Goal: Information Seeking & Learning: Check status

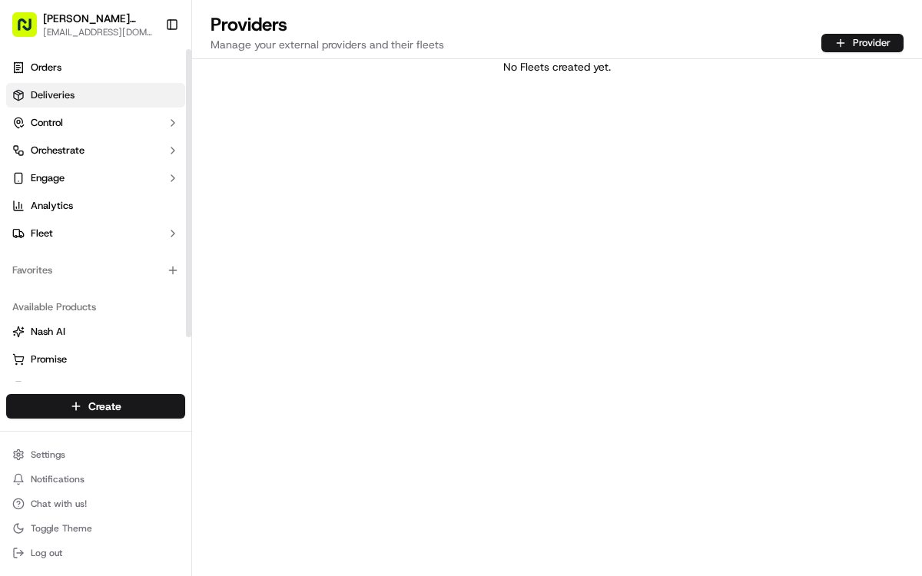
click at [51, 101] on span "Deliveries" at bounding box center [53, 95] width 44 height 14
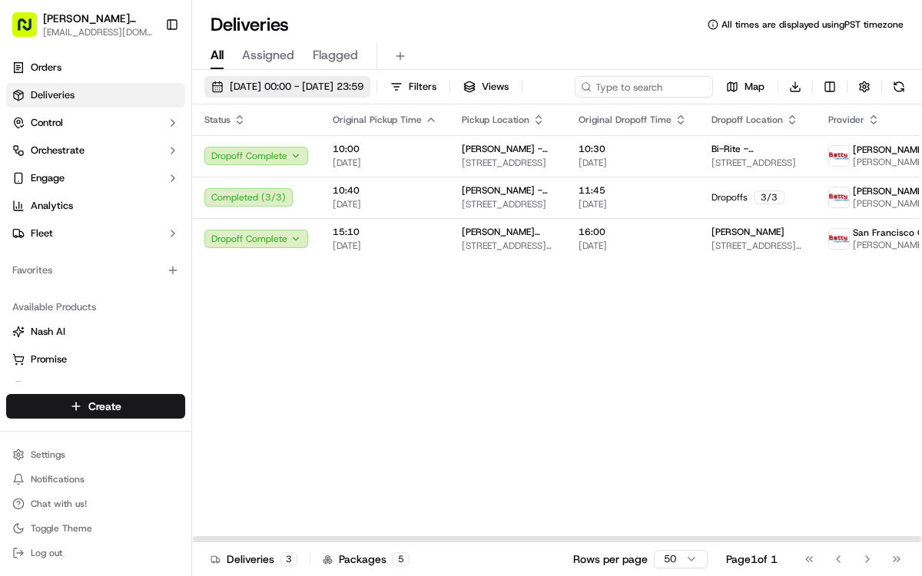
click at [319, 89] on span "[DATE] 00:00 - [DATE] 23:59" at bounding box center [297, 87] width 134 height 14
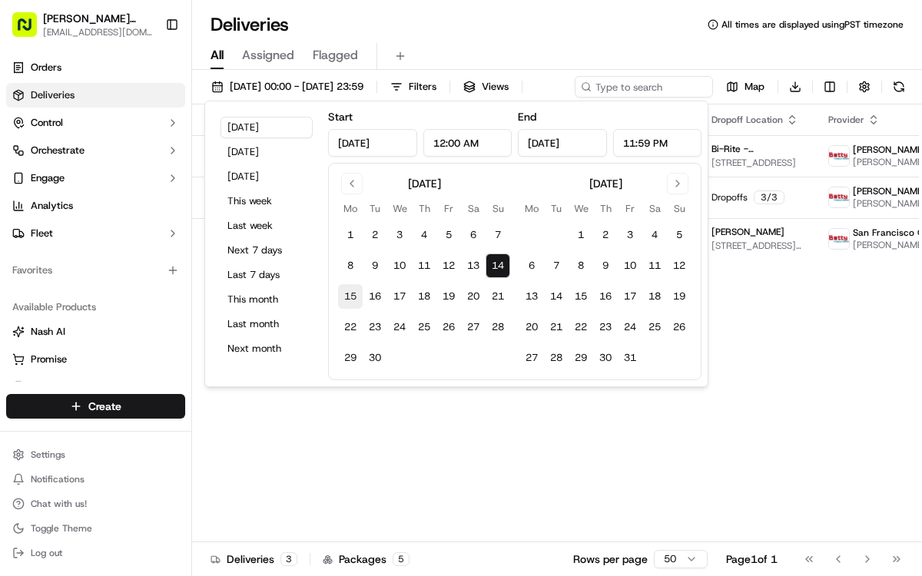
click at [353, 299] on button "15" at bounding box center [350, 296] width 25 height 25
type input "[DATE]"
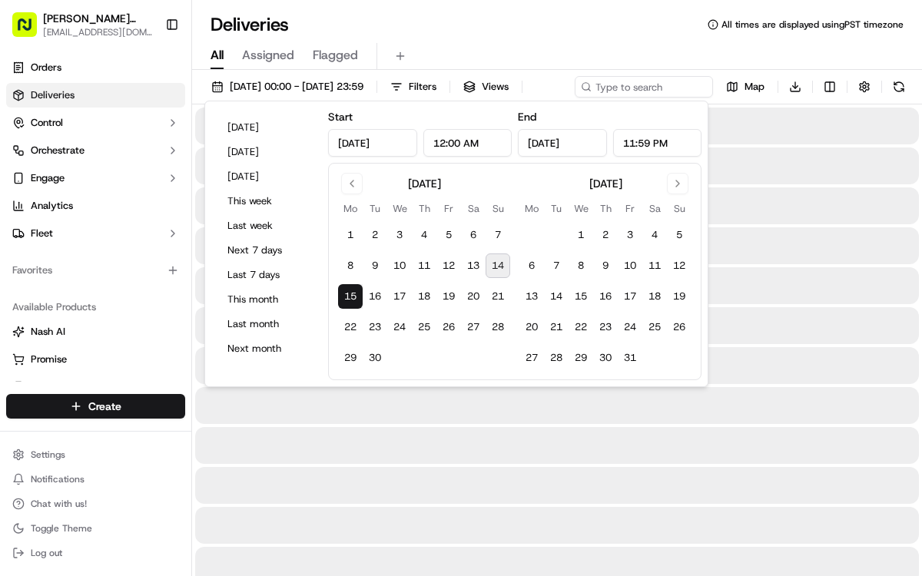
click at [353, 299] on button "15" at bounding box center [350, 296] width 25 height 25
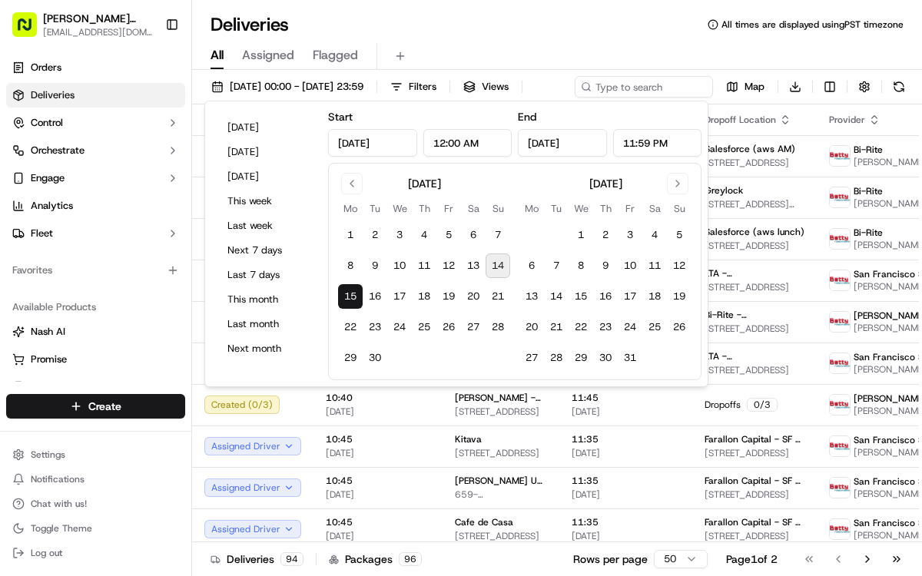
click at [732, 91] on div "[DATE] 00:00 - [DATE] 23:59 Filters Views Map Download" at bounding box center [557, 90] width 730 height 28
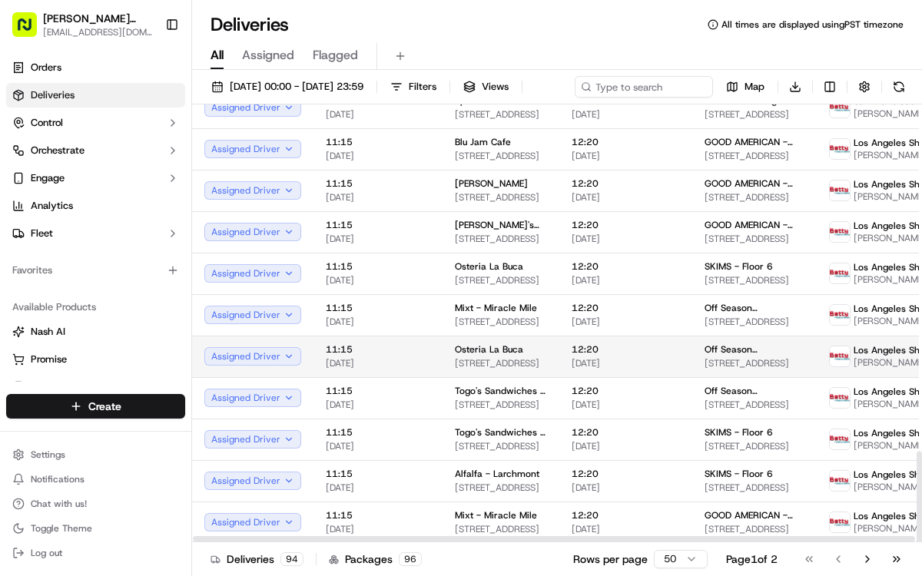
scroll to position [1667, 0]
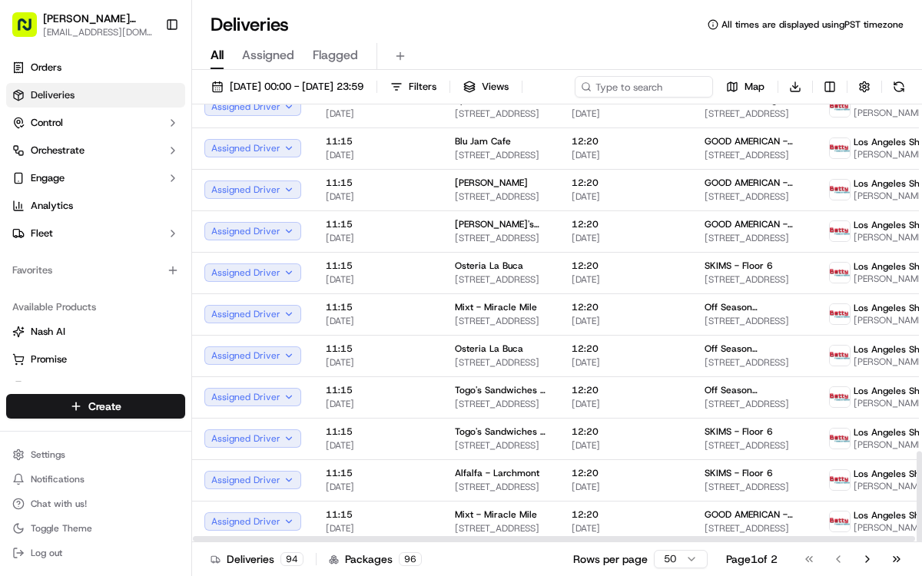
click at [685, 555] on html "[PERSON_NAME] Transportation [EMAIL_ADDRESS][DOMAIN_NAME] Toggle Sidebar Orders…" at bounding box center [461, 288] width 922 height 576
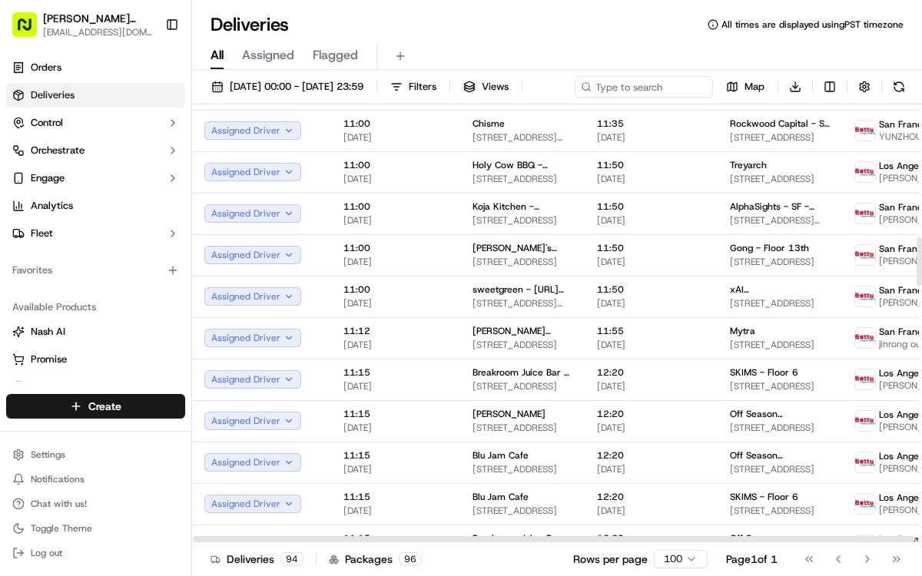
scroll to position [1189, 0]
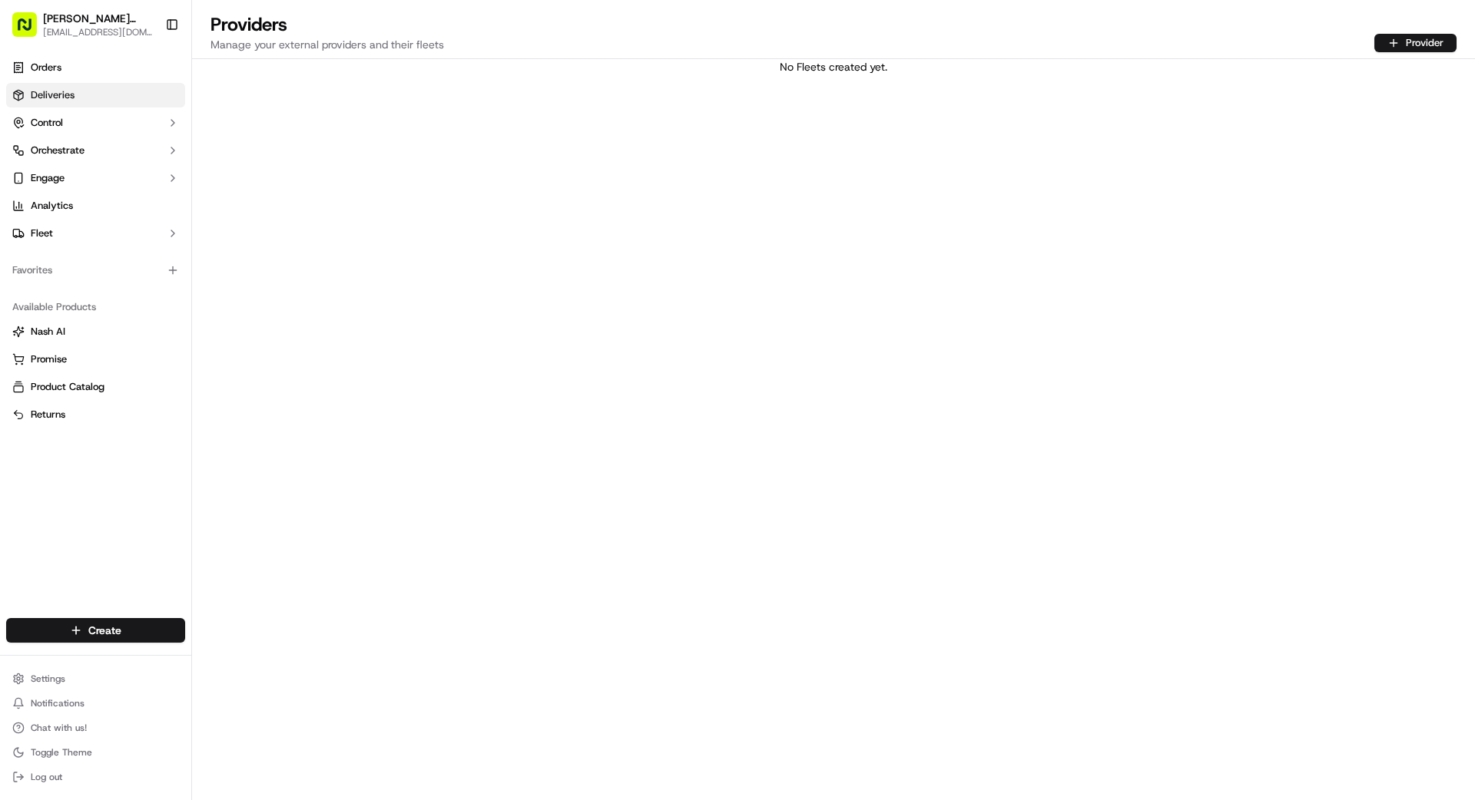
click at [58, 91] on span "Deliveries" at bounding box center [53, 95] width 44 height 14
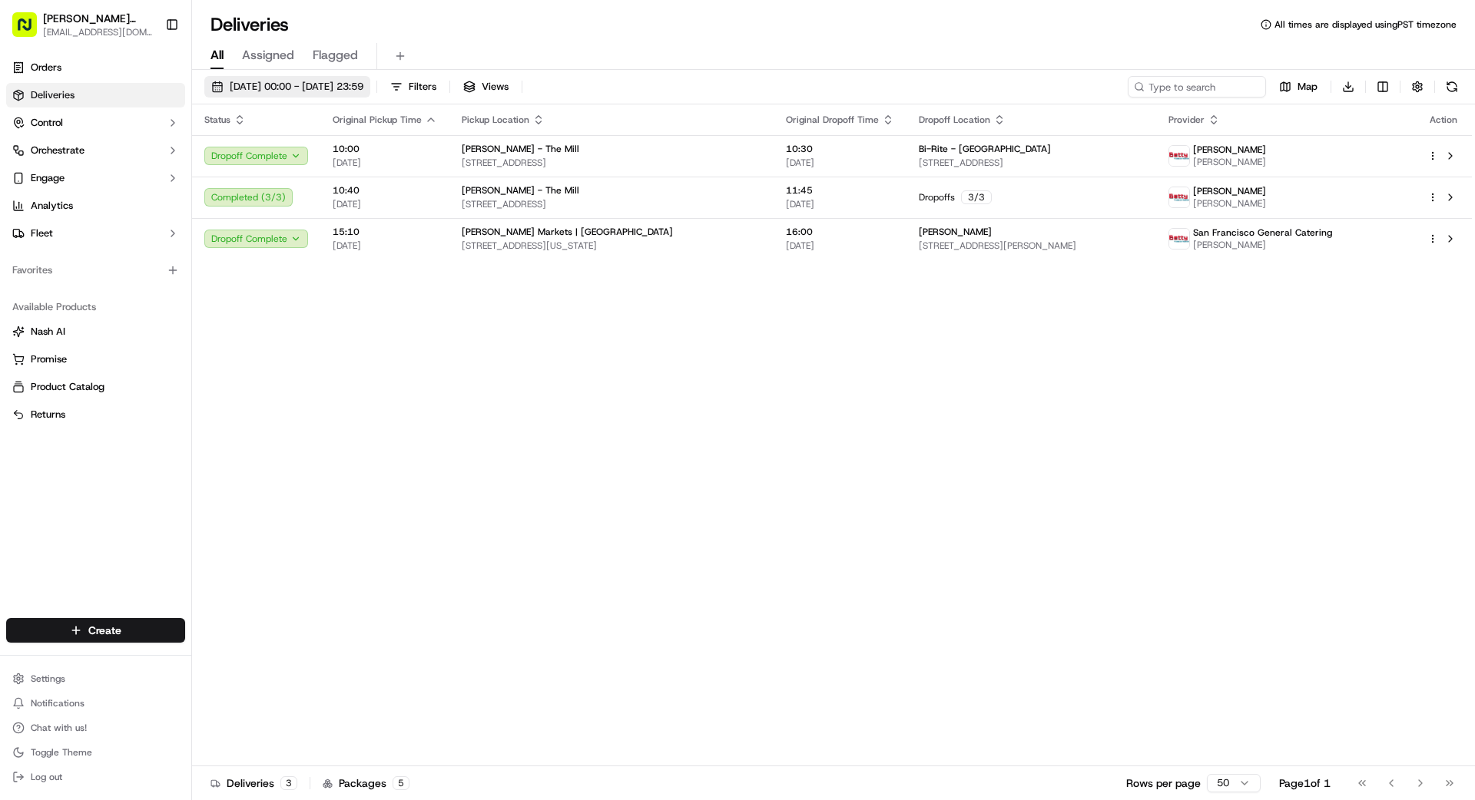
click at [317, 83] on span "[DATE] 00:00 - [DATE] 23:59" at bounding box center [297, 87] width 134 height 14
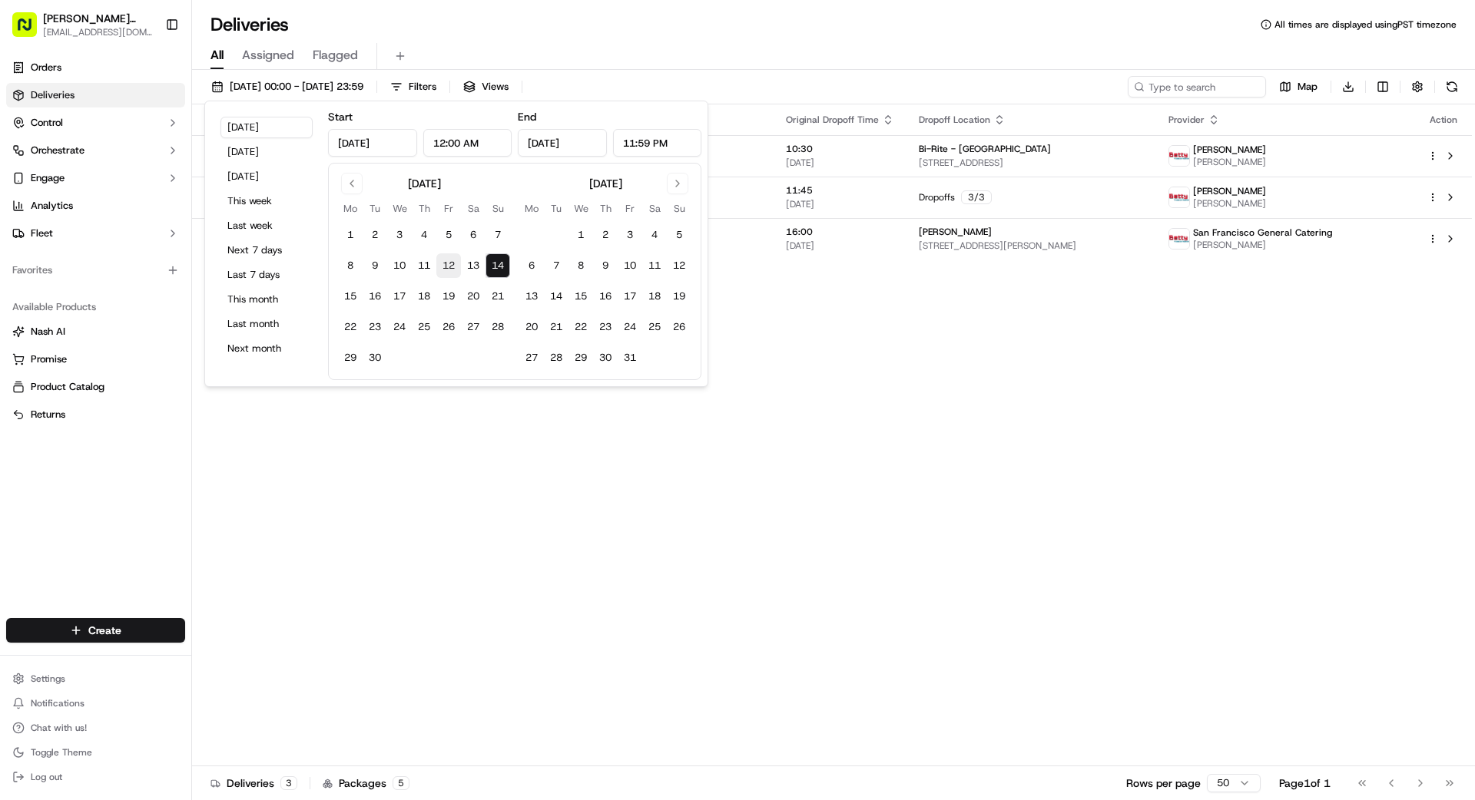
click at [447, 262] on button "12" at bounding box center [448, 265] width 25 height 25
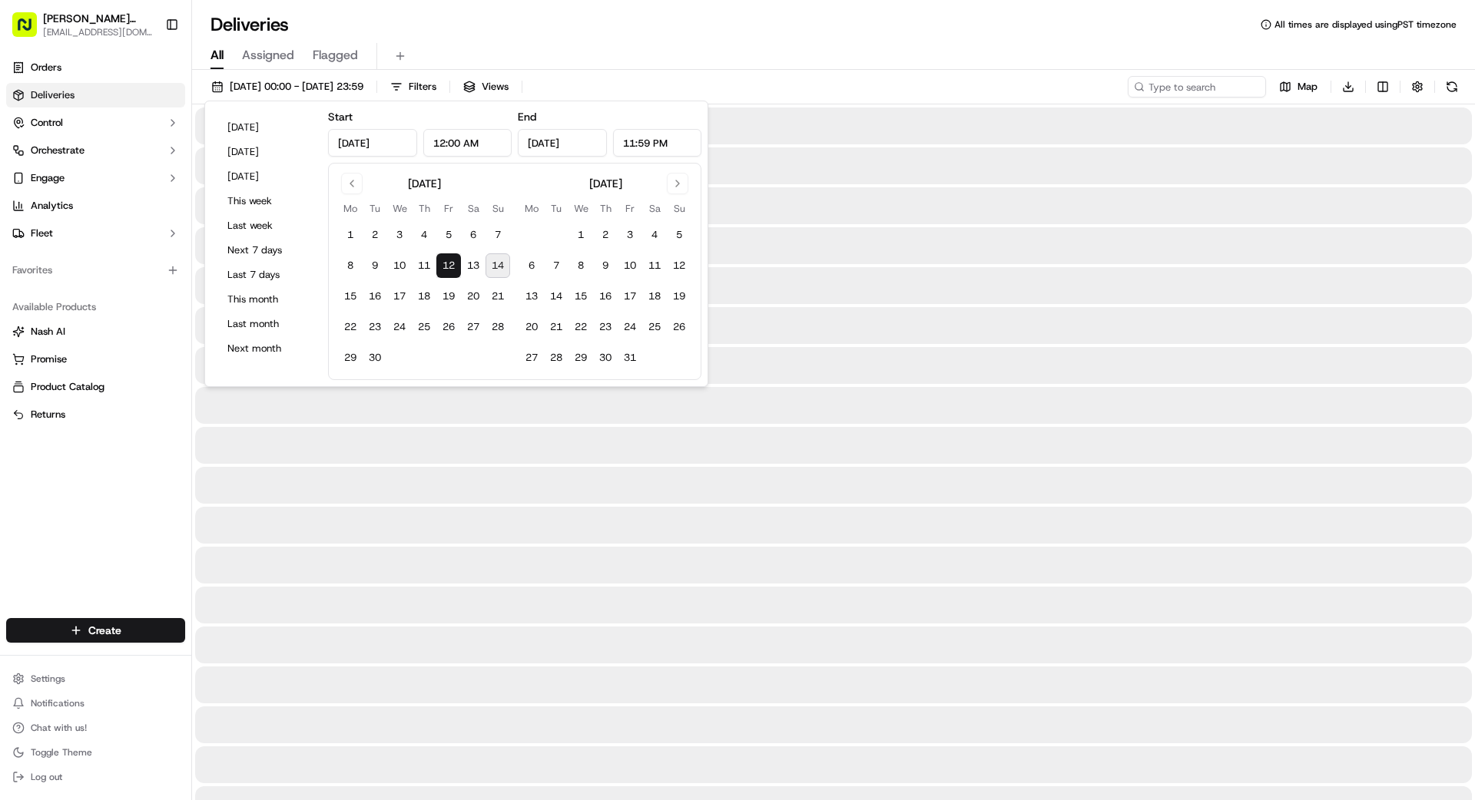
type input "[DATE]"
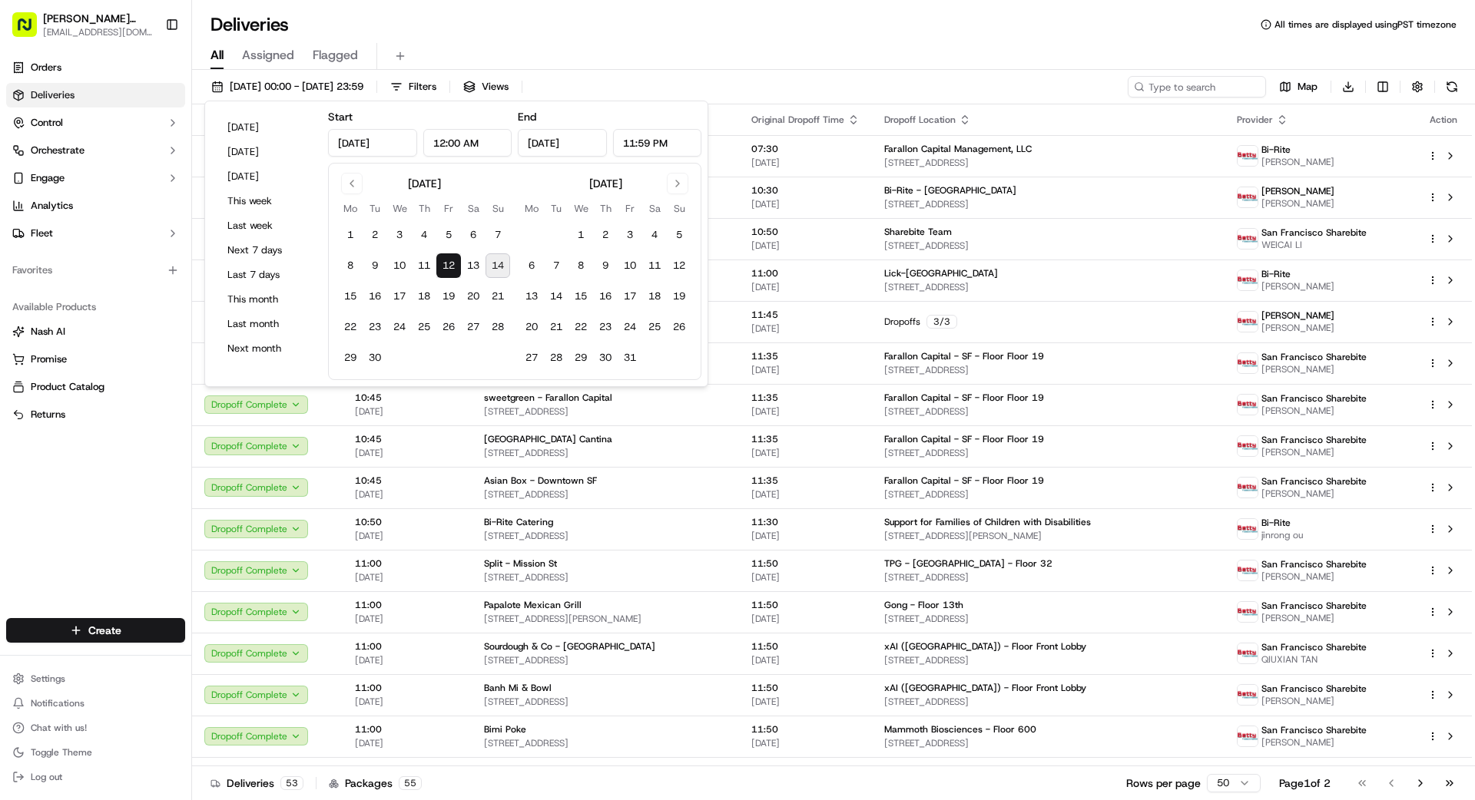
click at [124, 515] on div "Orders Deliveries Control Orchestrate Engage Analytics Fleet Favorites Availabl…" at bounding box center [95, 327] width 191 height 557
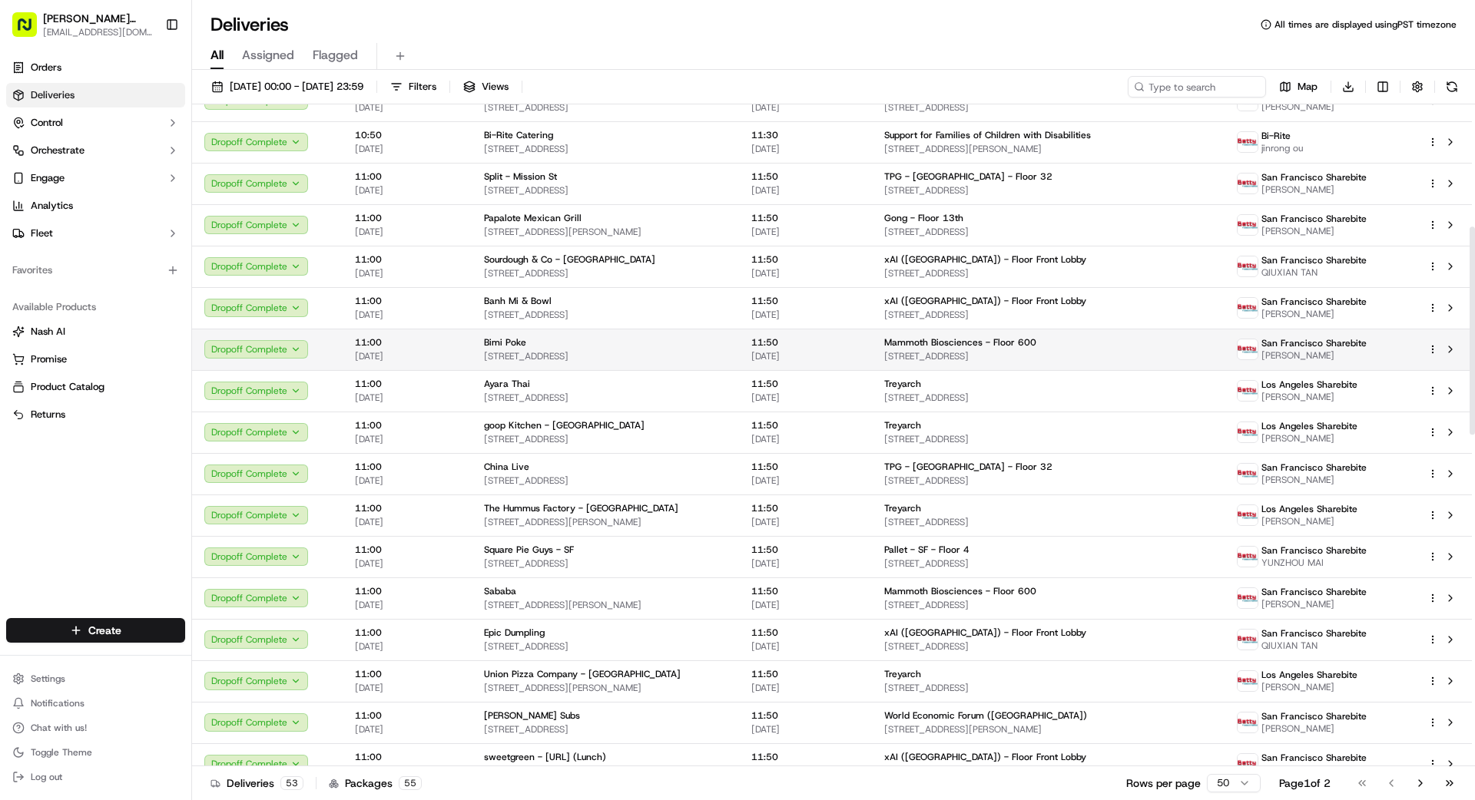
scroll to position [389, 0]
click at [903, 367] on td "Mammoth Biosciences - Floor 600 1000 Marina Blvd, Brisbane, CA 94005, US" at bounding box center [1048, 347] width 353 height 41
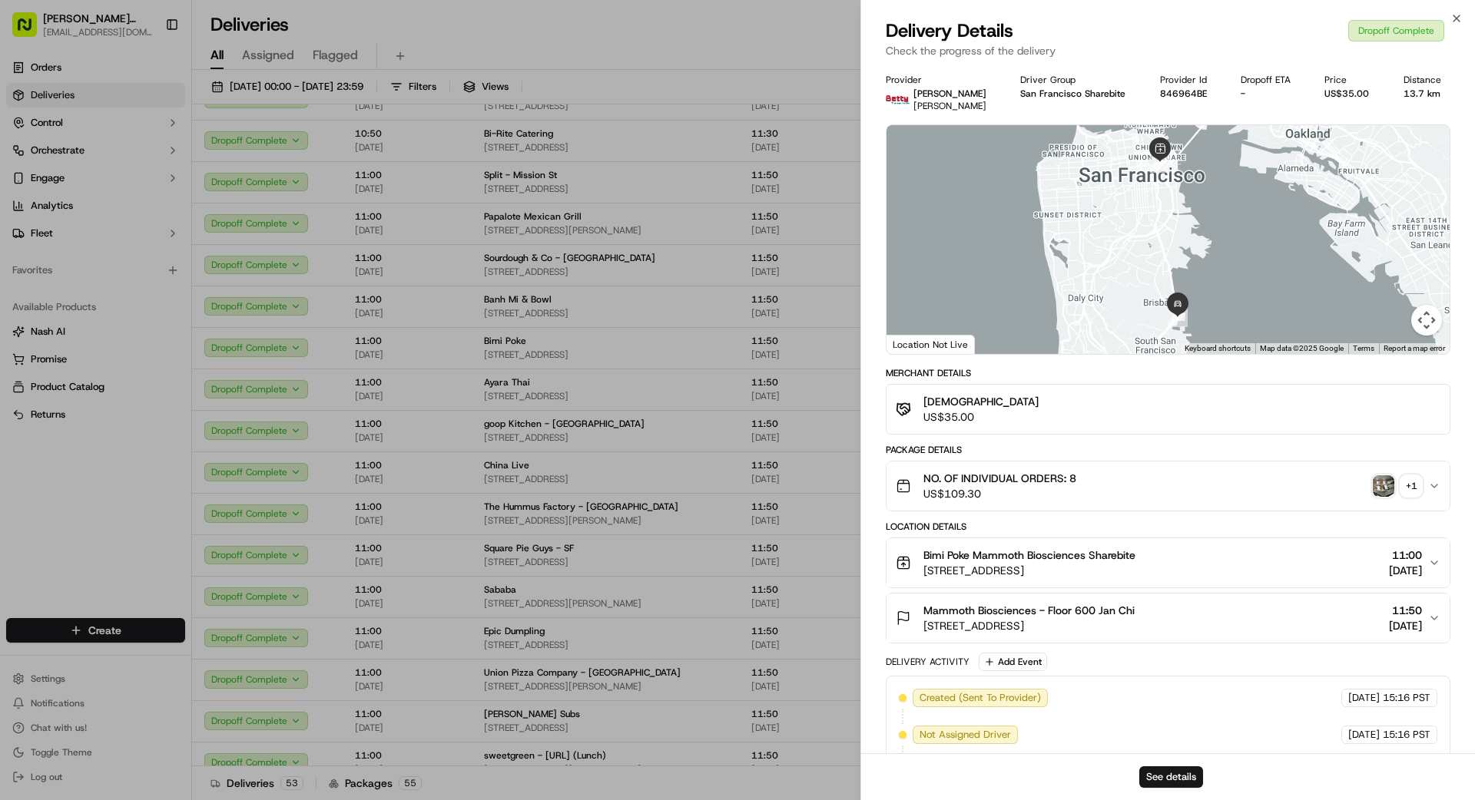
scroll to position [17, 0]
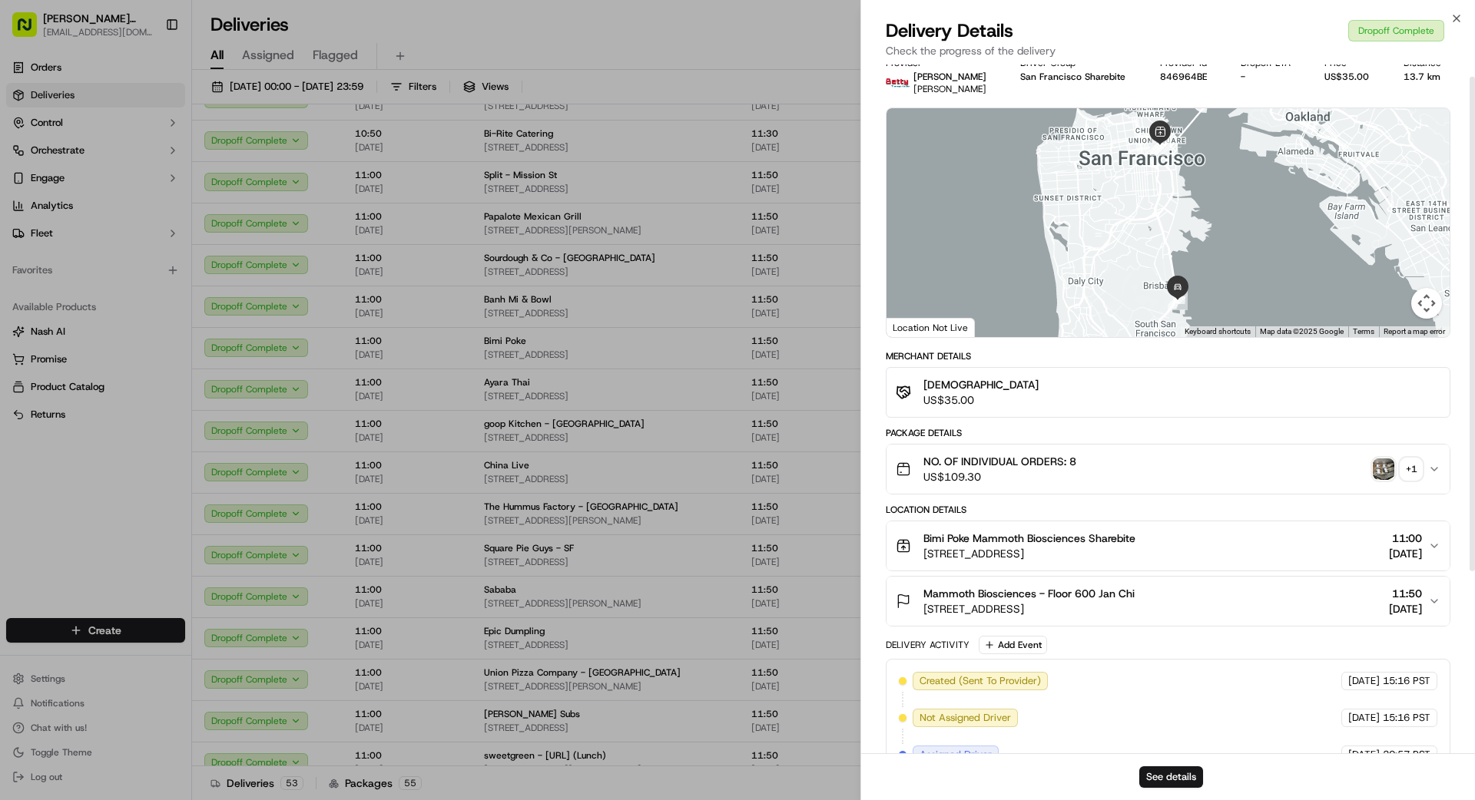
click at [921, 468] on img "button" at bounding box center [1383, 470] width 22 height 22
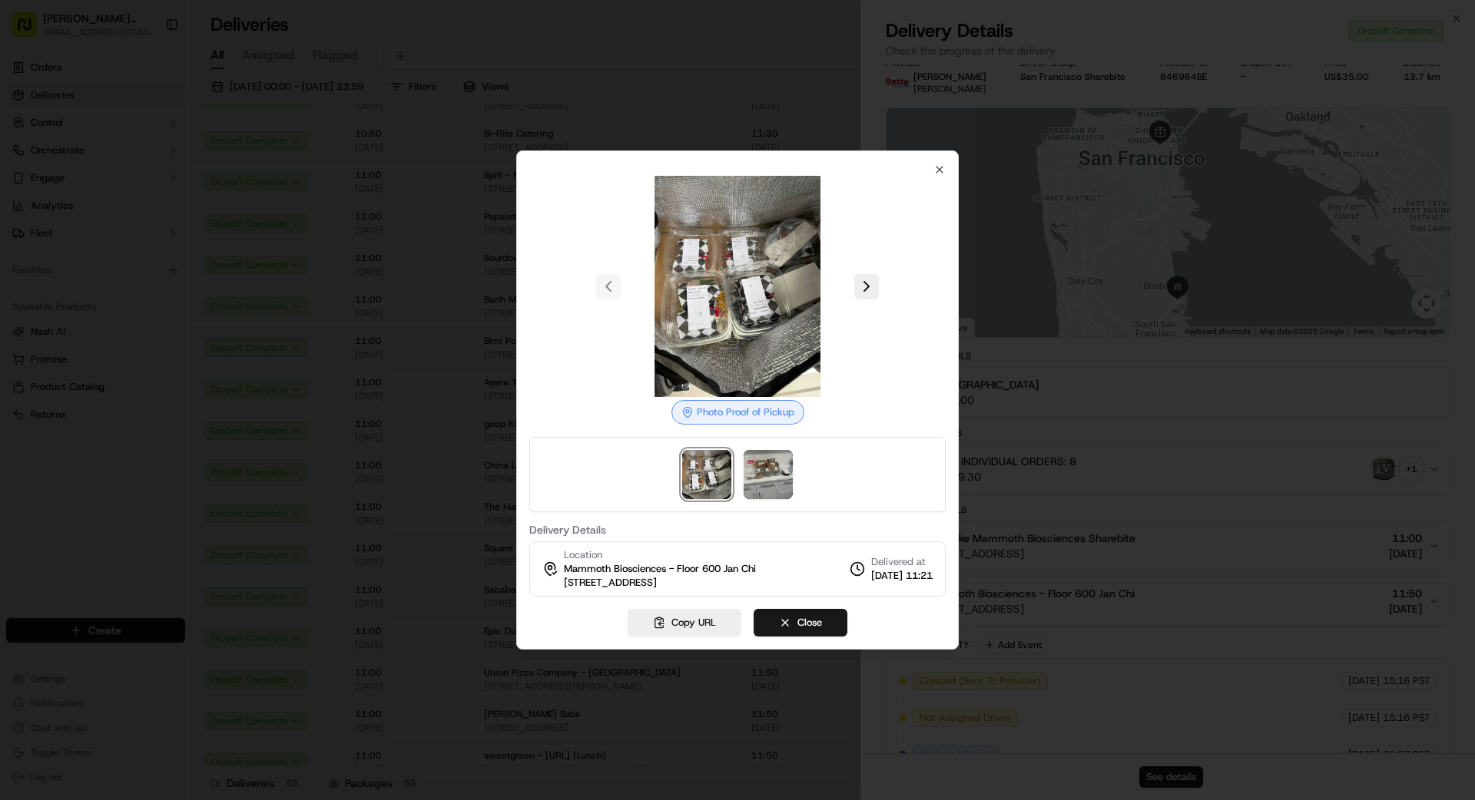
click at [792, 484] on div at bounding box center [737, 474] width 416 height 75
click at [782, 481] on img at bounding box center [767, 474] width 49 height 49
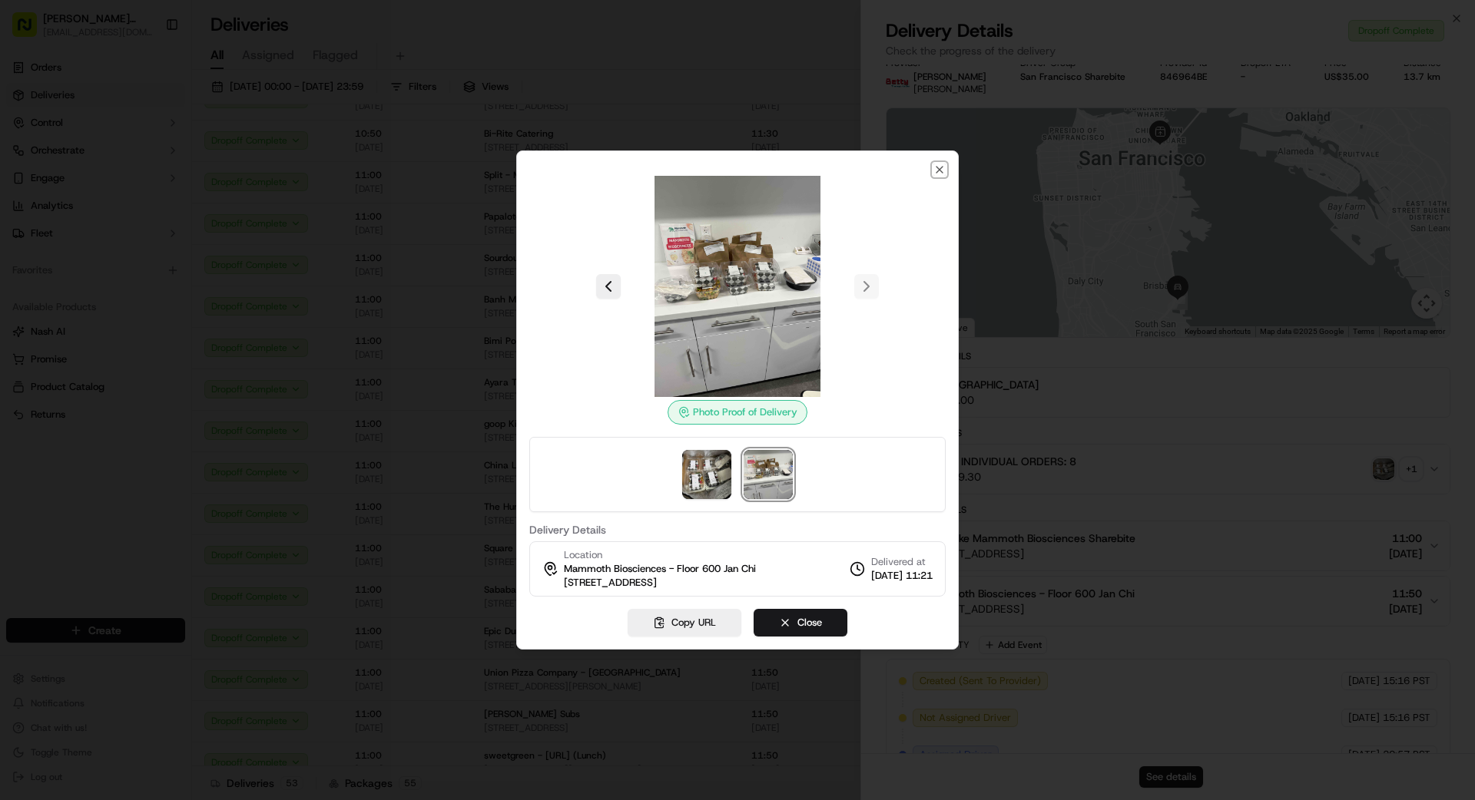
click at [921, 170] on icon "button" at bounding box center [939, 170] width 12 height 12
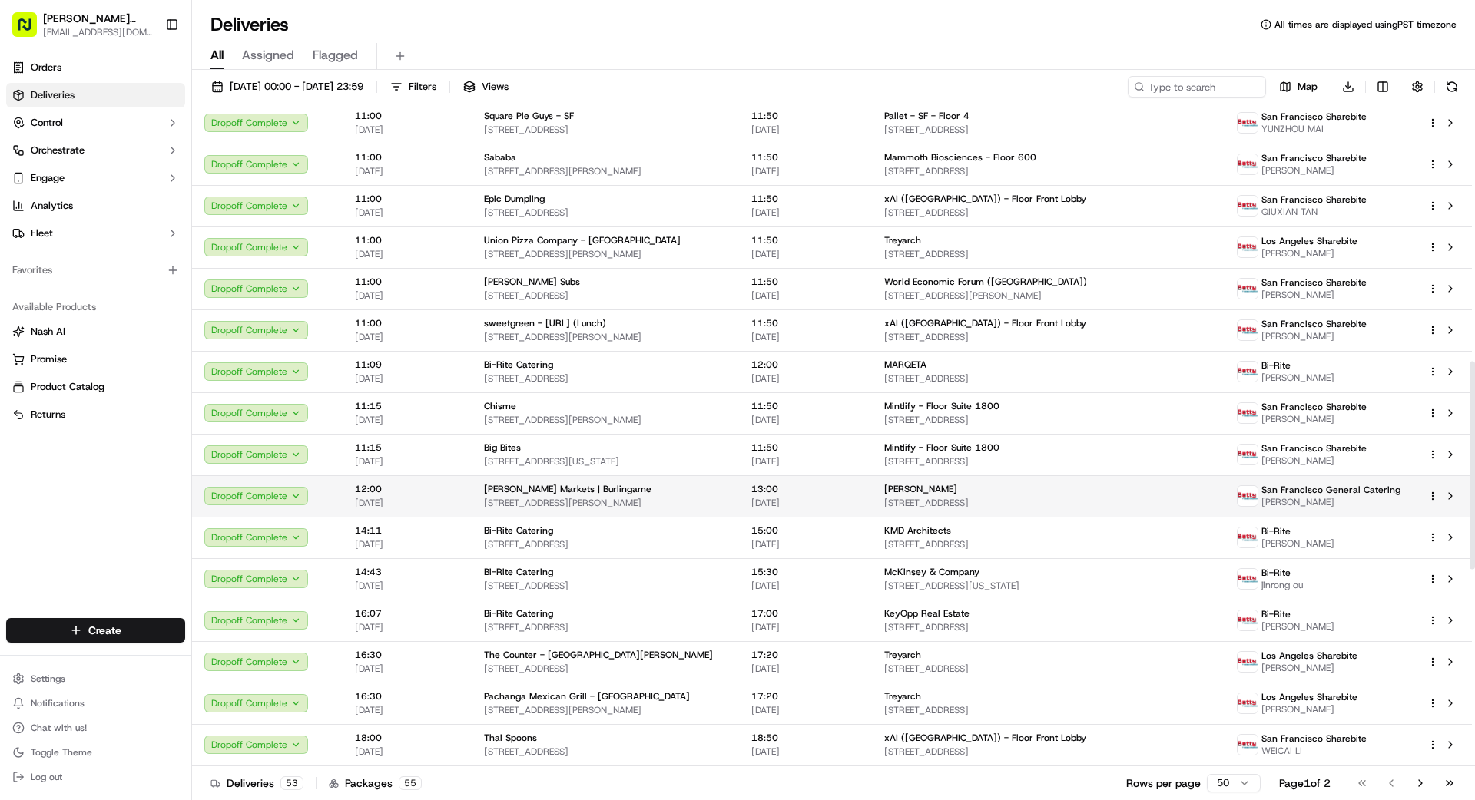
scroll to position [832, 0]
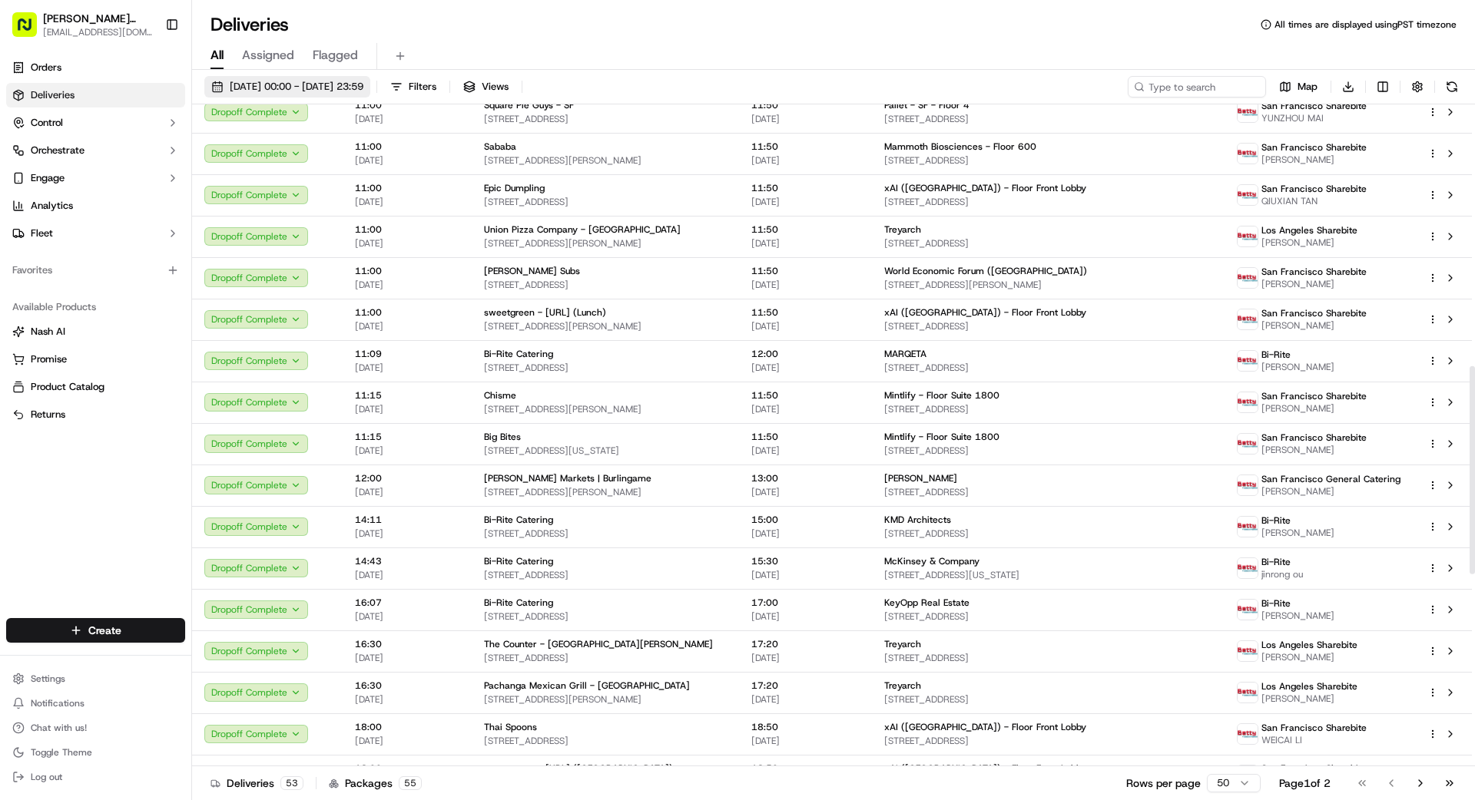
click at [325, 85] on span "12/09/2025 00:00 - 12/09/2025 23:59" at bounding box center [297, 87] width 134 height 14
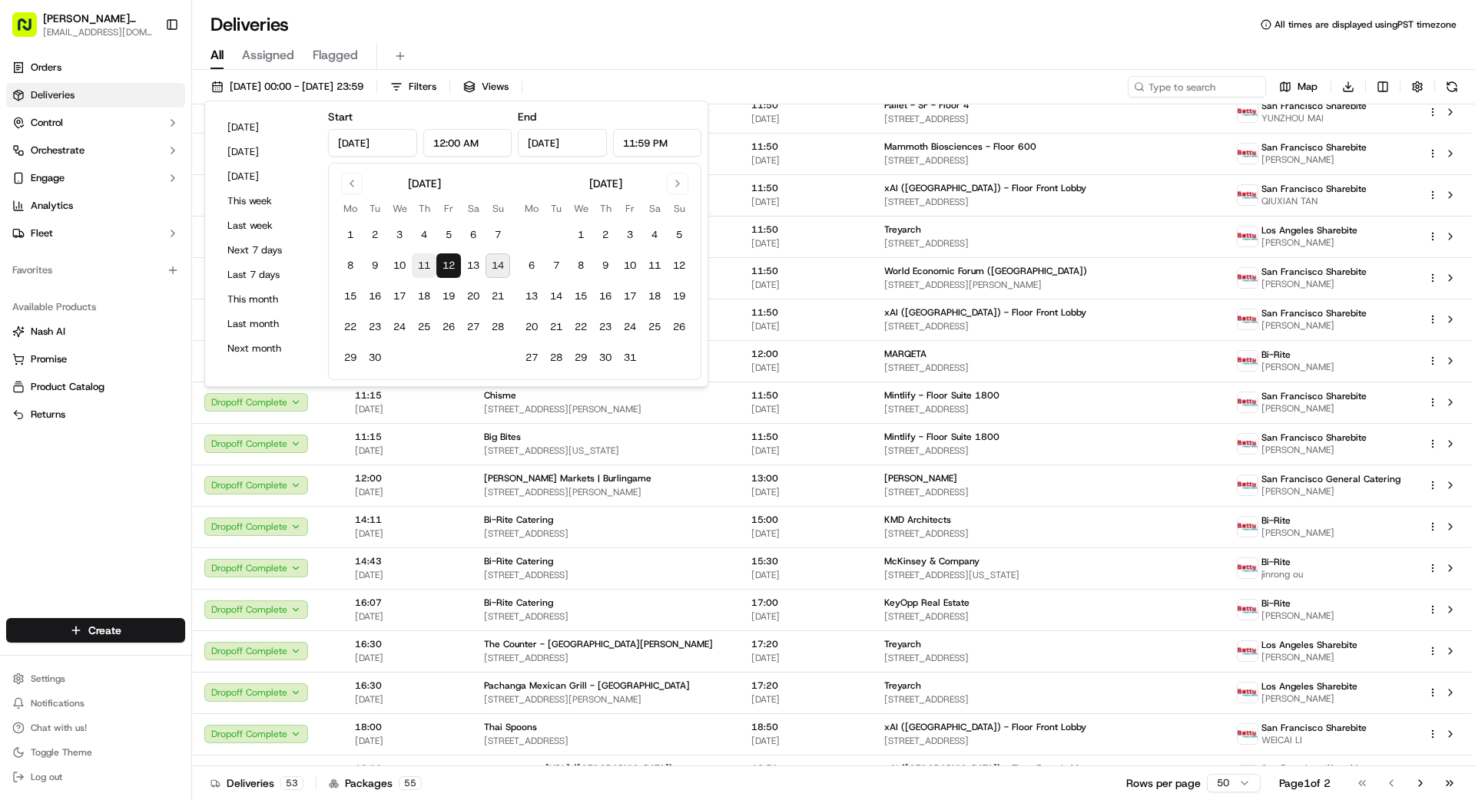
click at [419, 264] on button "11" at bounding box center [424, 265] width 25 height 25
type input "Sep 11, 2025"
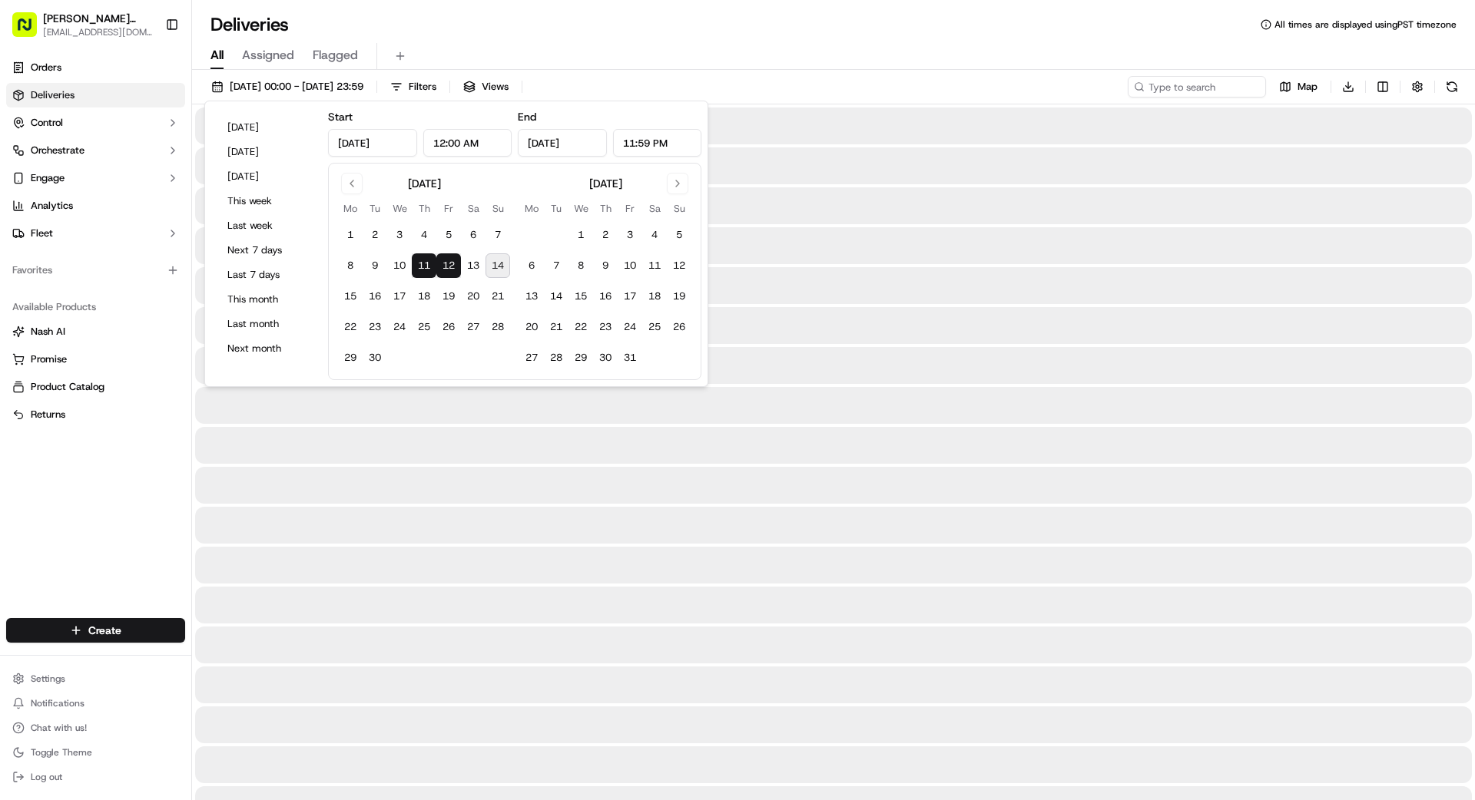
click at [420, 263] on button "11" at bounding box center [424, 265] width 25 height 25
type input "Sep 11, 2025"
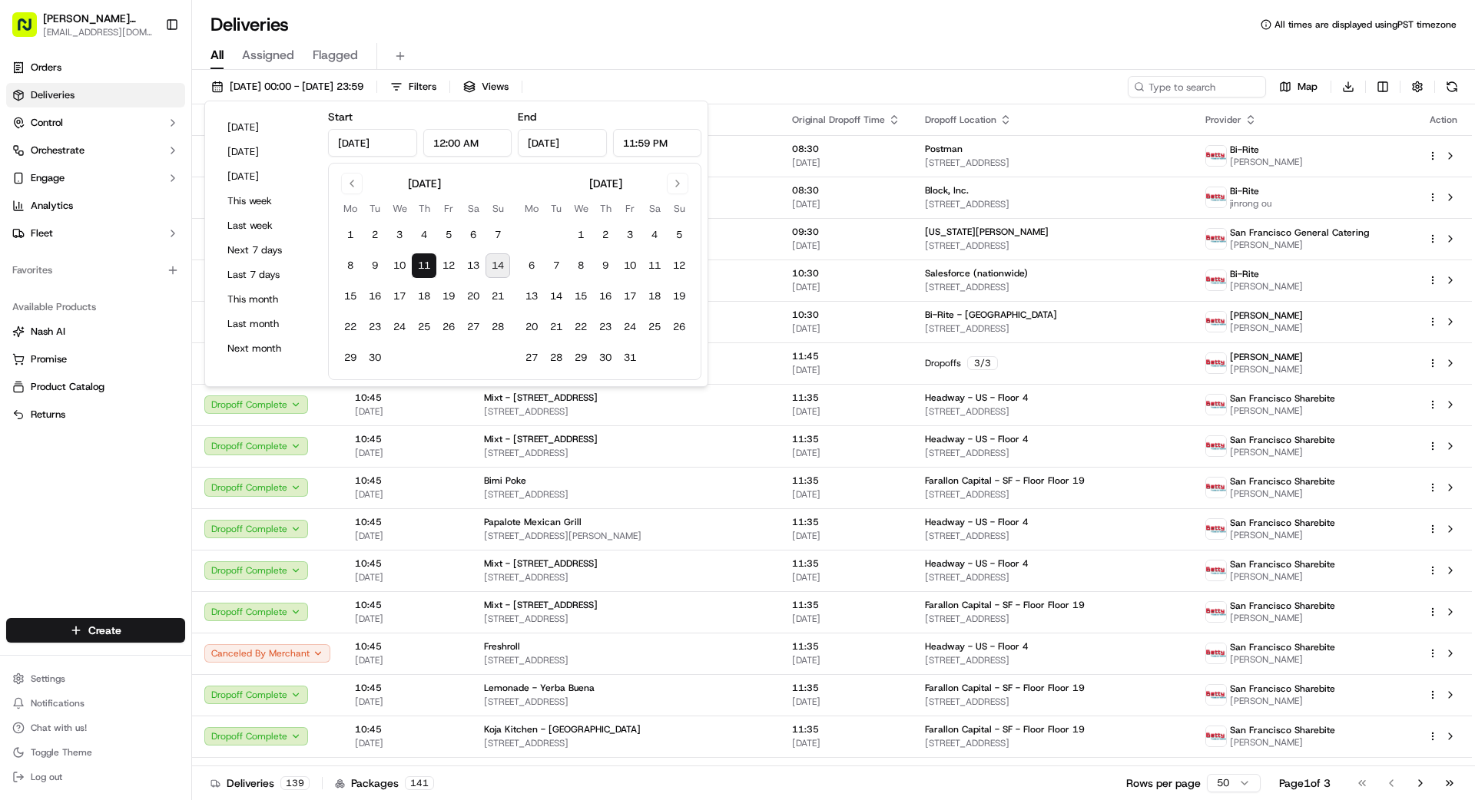
click at [800, 95] on div "11/09/2025 00:00 - 11/09/2025 23:59 Filters Views Map Download" at bounding box center [833, 90] width 1283 height 28
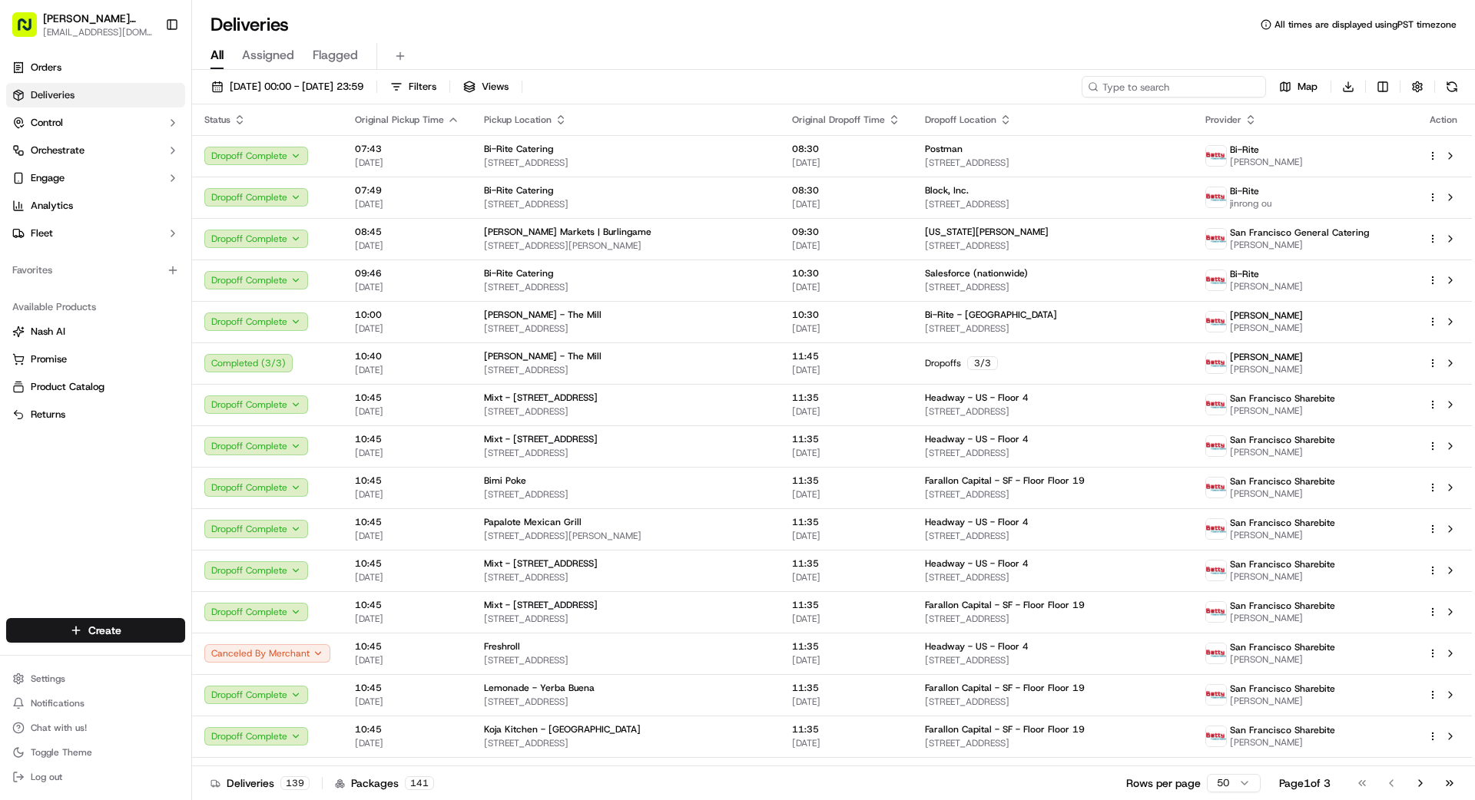
click at [921, 86] on input at bounding box center [1173, 87] width 184 height 22
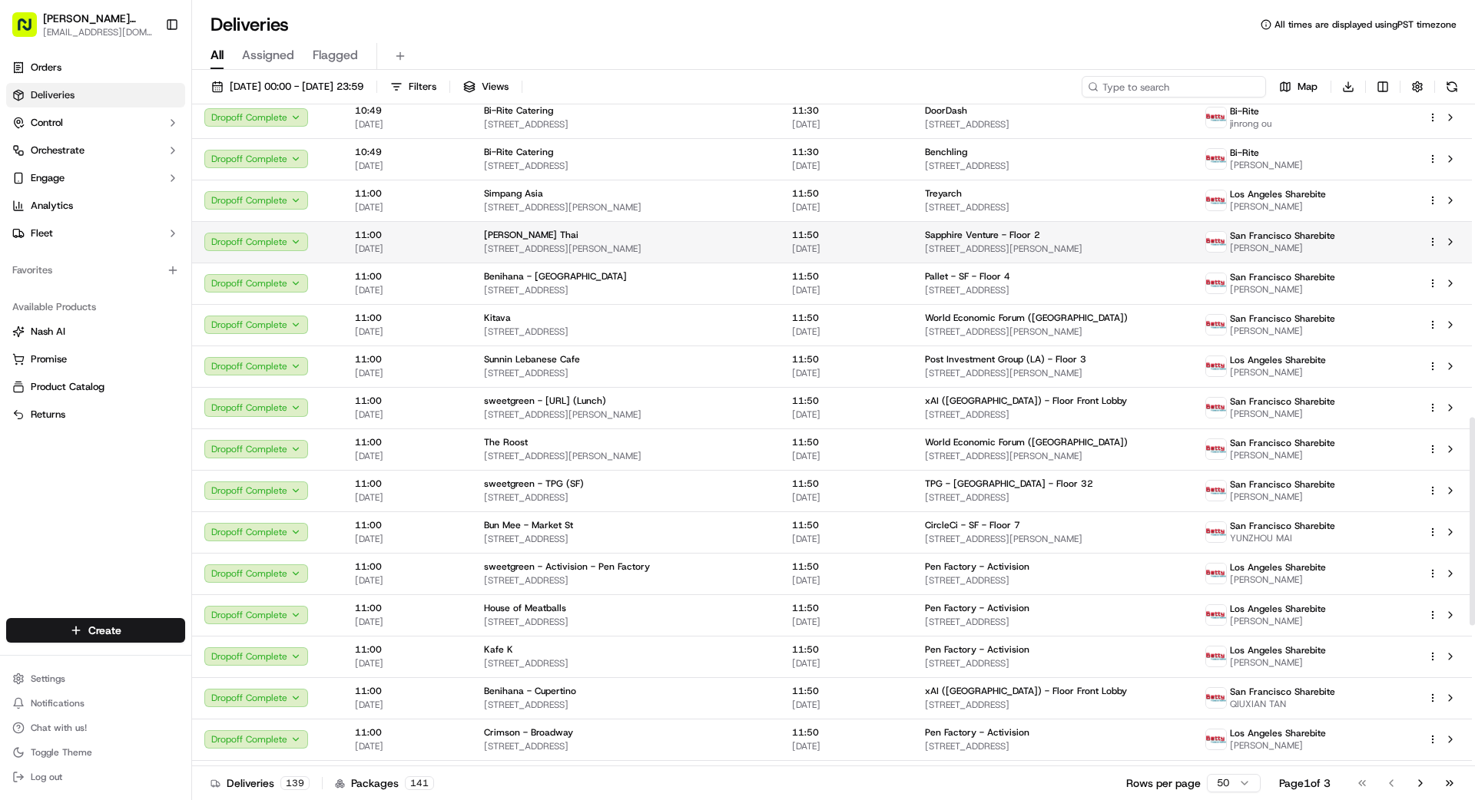
scroll to position [995, 0]
click at [921, 243] on span "556 Santa Cruz Ave, Menlo Park, CA 94025, US" at bounding box center [1053, 246] width 256 height 12
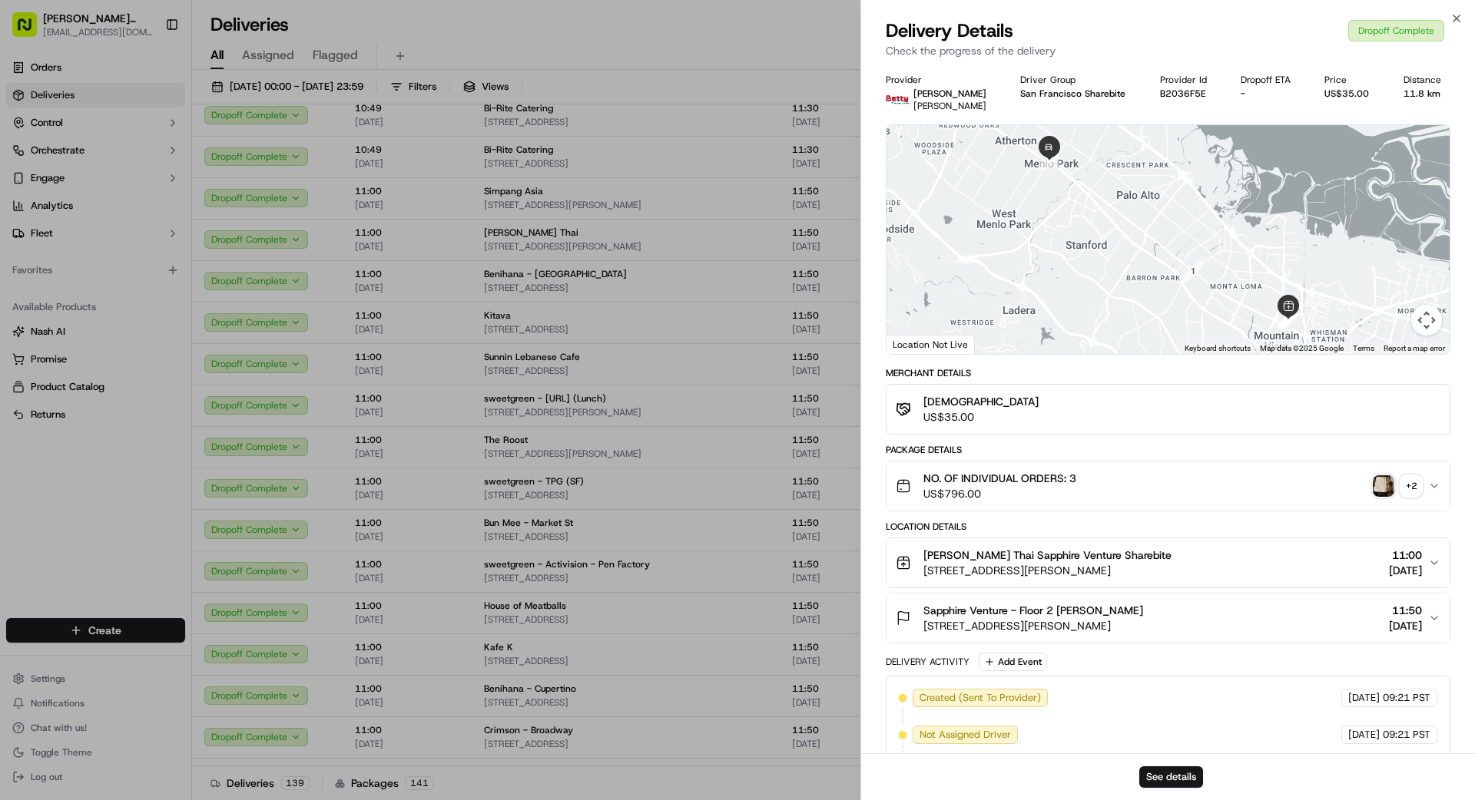
click at [921, 481] on img "button" at bounding box center [1383, 486] width 22 height 22
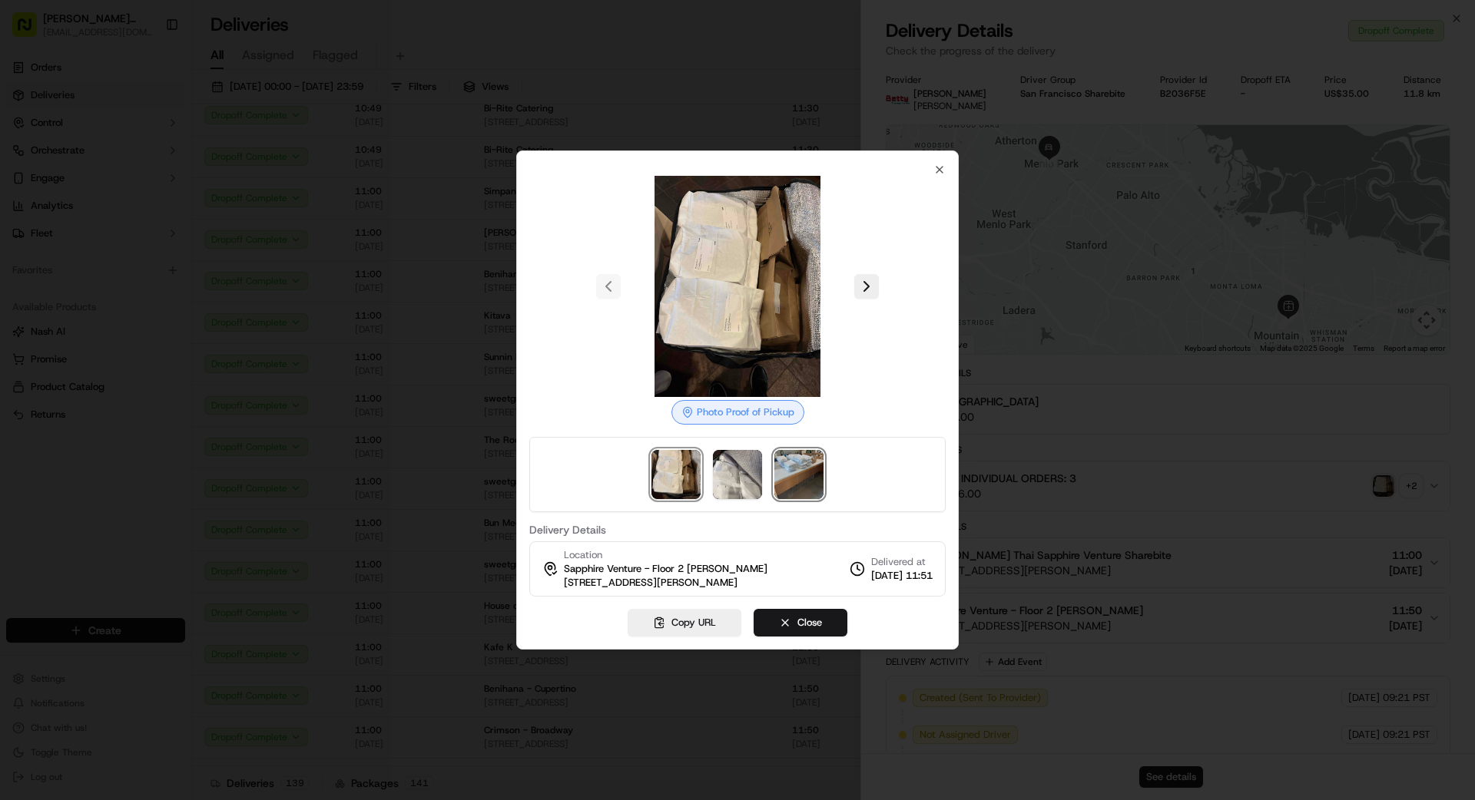
click at [808, 478] on img at bounding box center [798, 474] width 49 height 49
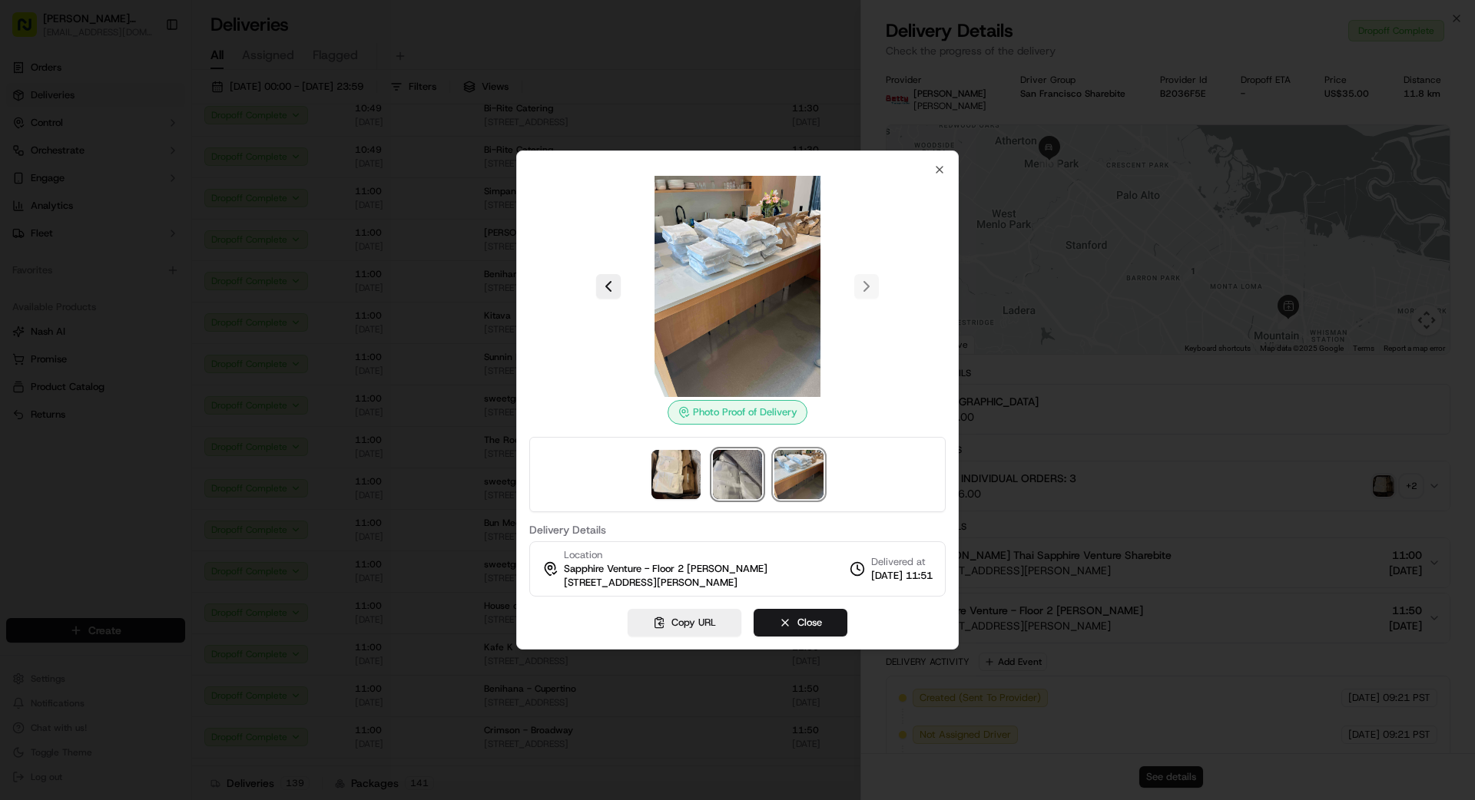
click at [744, 471] on img at bounding box center [737, 474] width 49 height 49
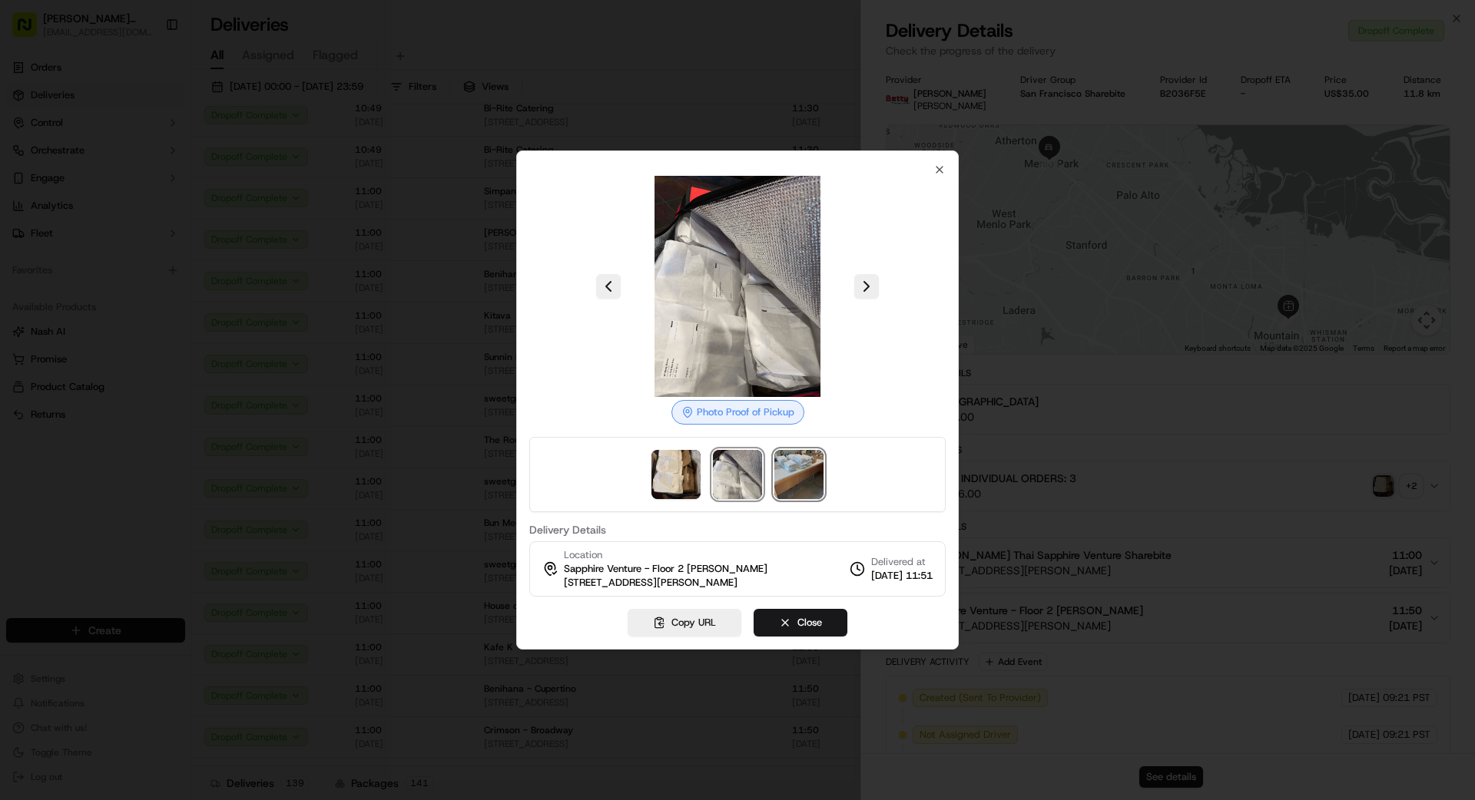
click at [791, 472] on img at bounding box center [798, 474] width 49 height 49
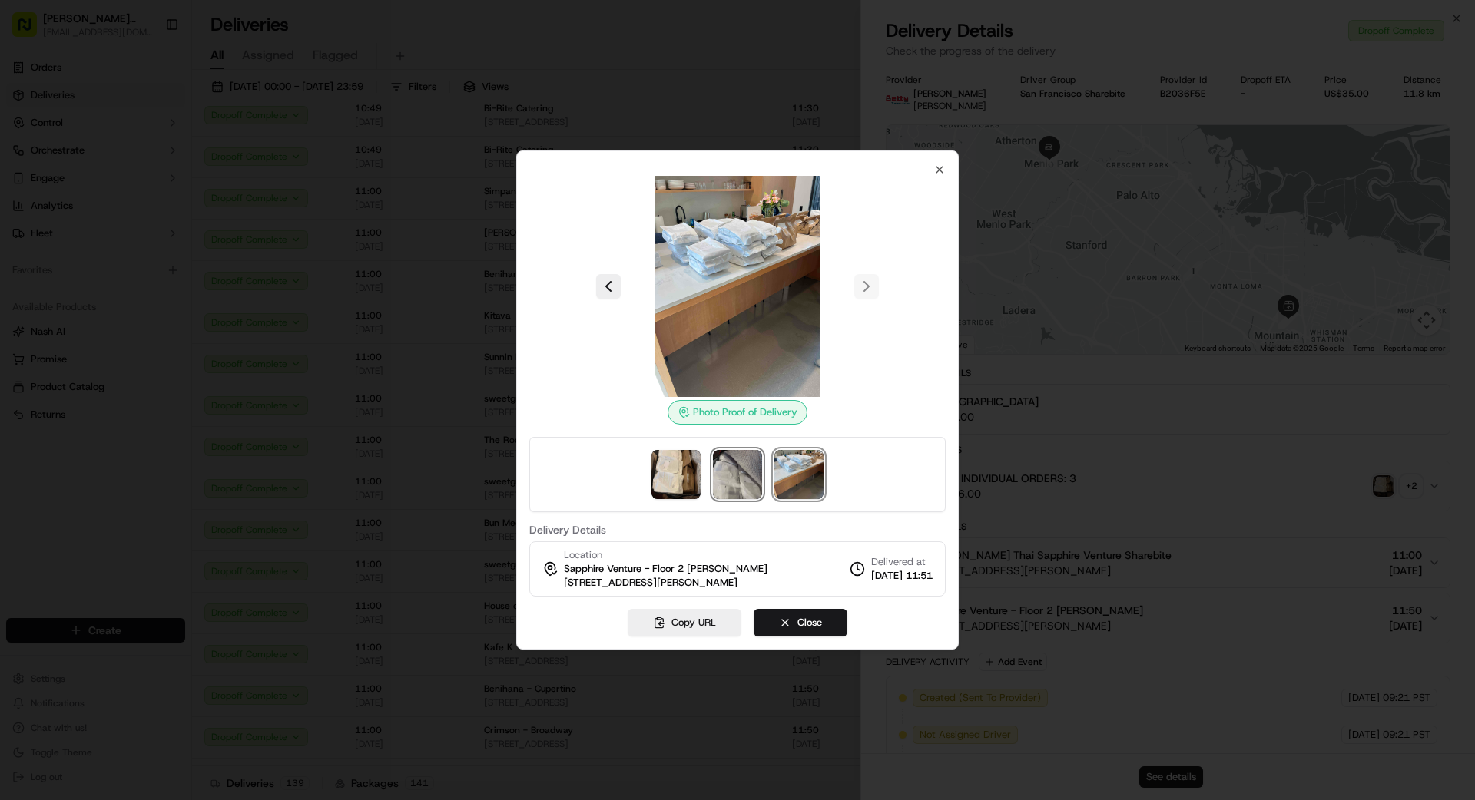
click at [731, 480] on img at bounding box center [737, 474] width 49 height 49
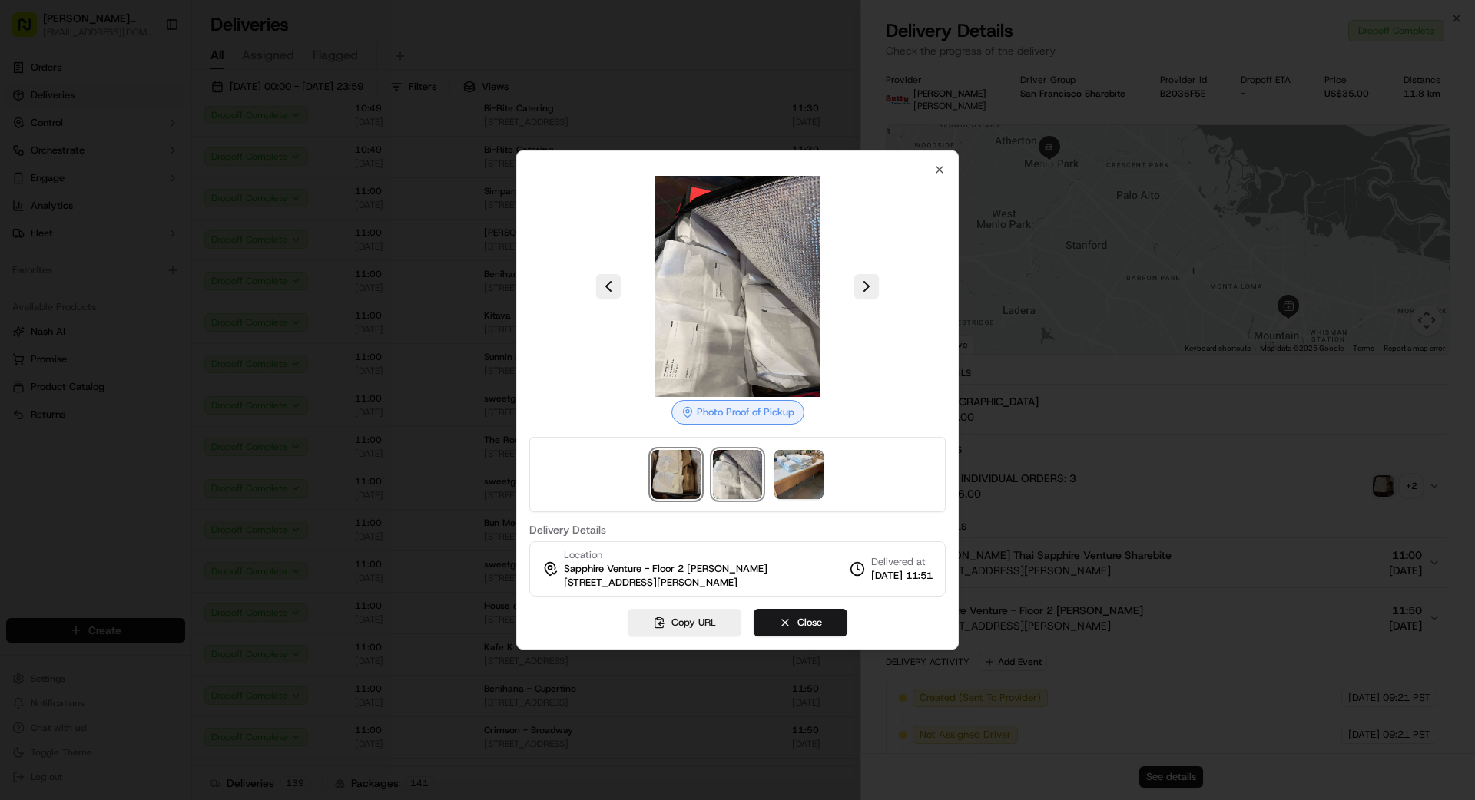
click at [695, 470] on img at bounding box center [675, 474] width 49 height 49
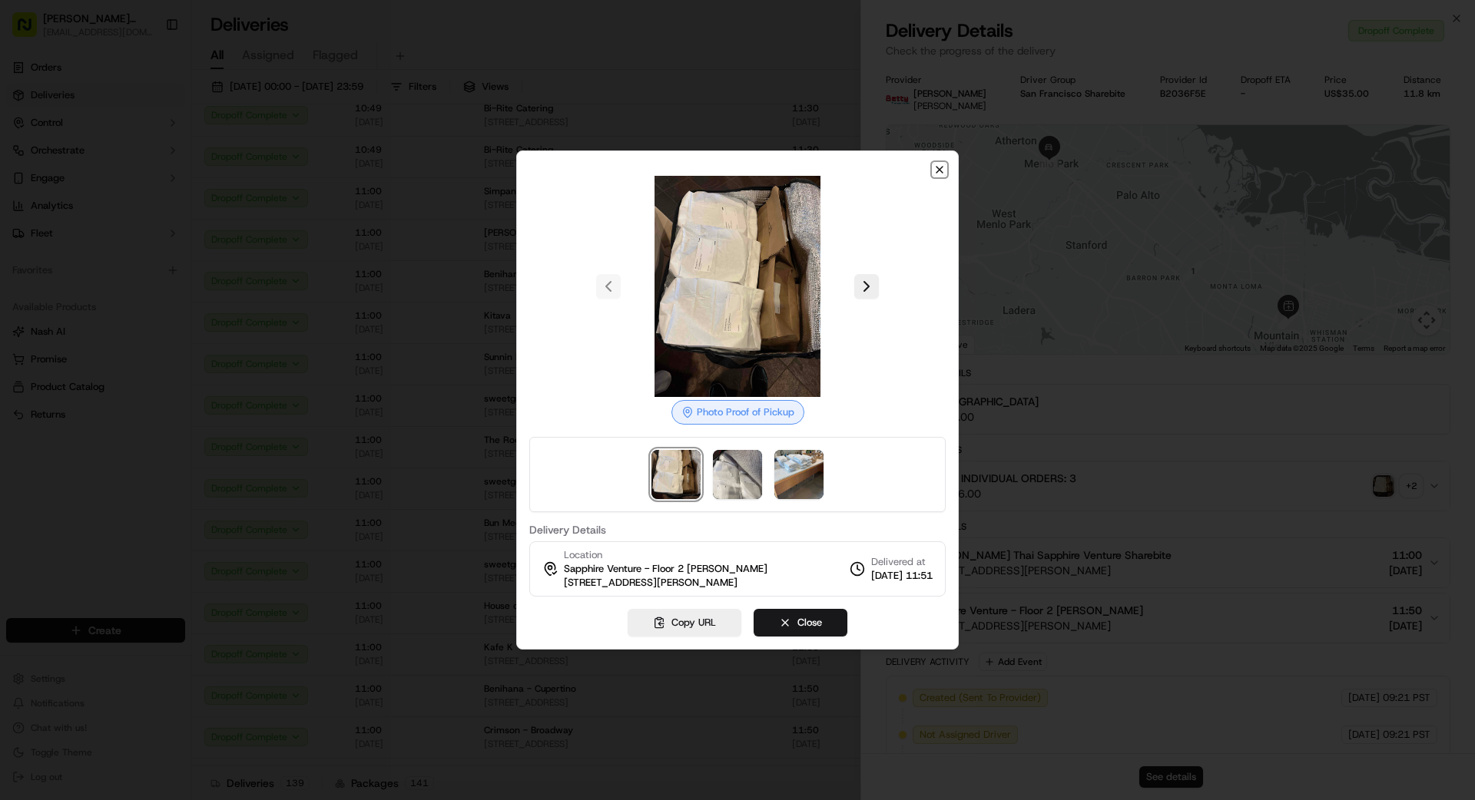
click at [921, 166] on icon "button" at bounding box center [939, 170] width 12 height 12
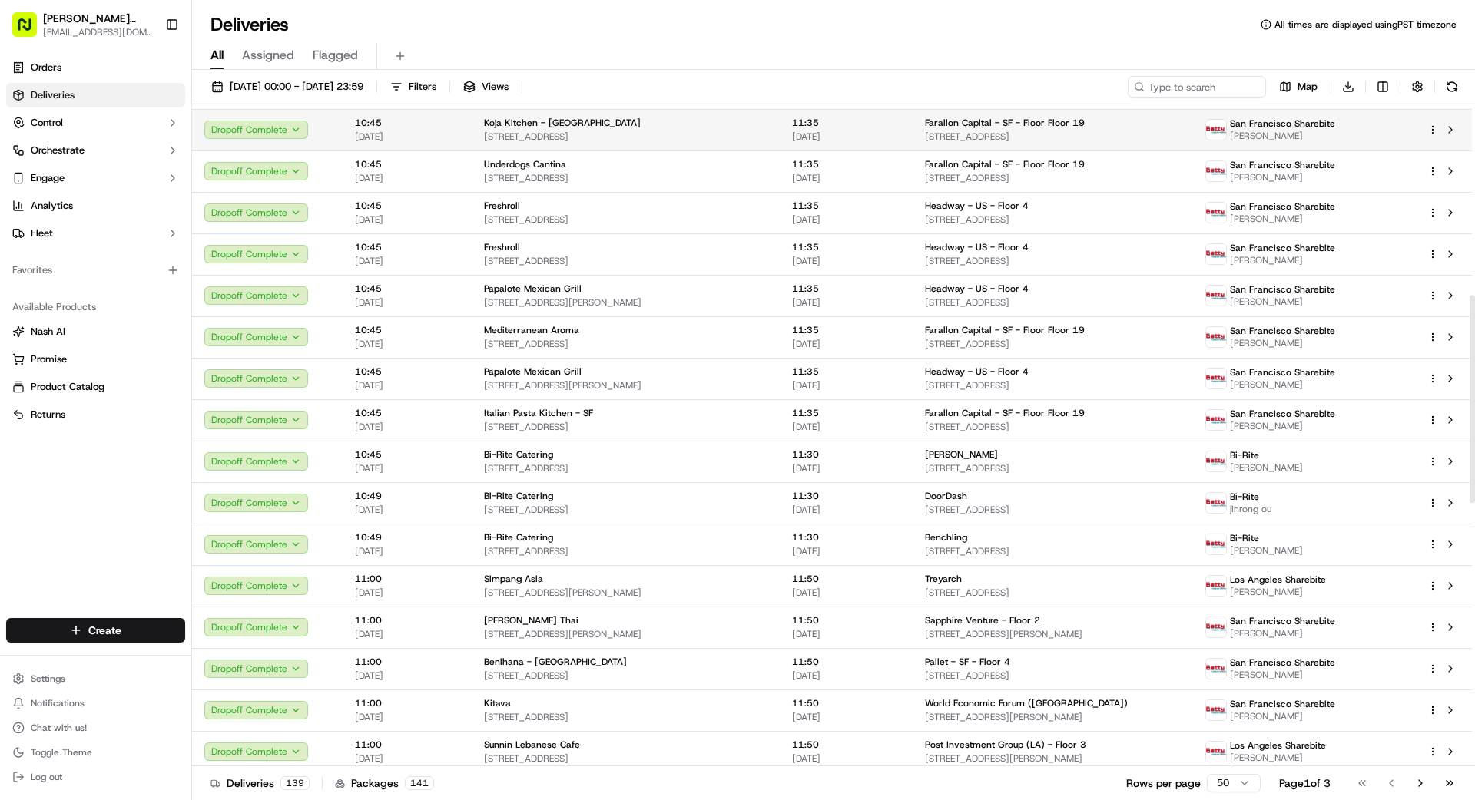
scroll to position [608, 0]
click at [921, 91] on input at bounding box center [1173, 87] width 184 height 22
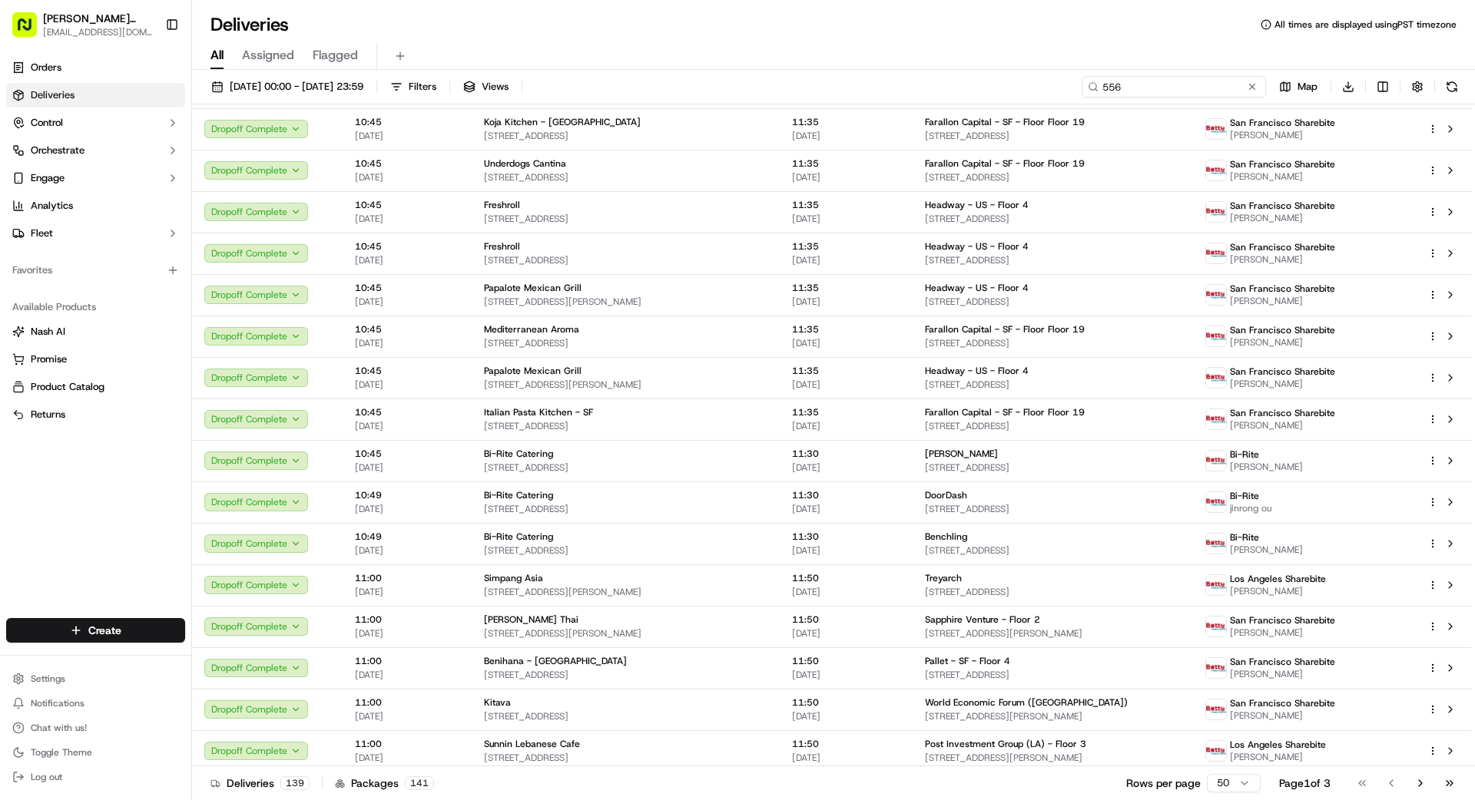
type input "556"
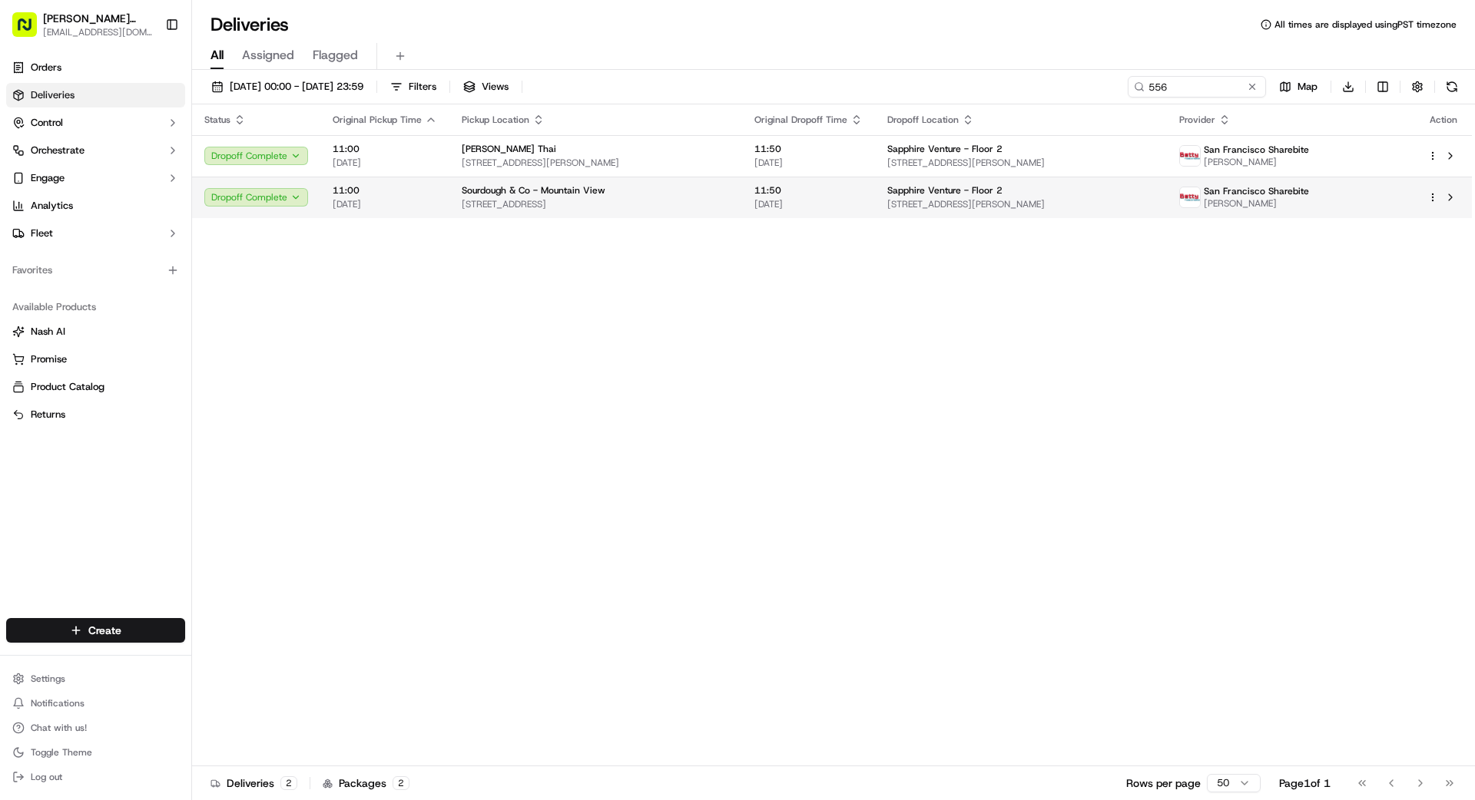
click at [921, 185] on div "Sapphire Venture - Floor 2" at bounding box center [1021, 190] width 268 height 12
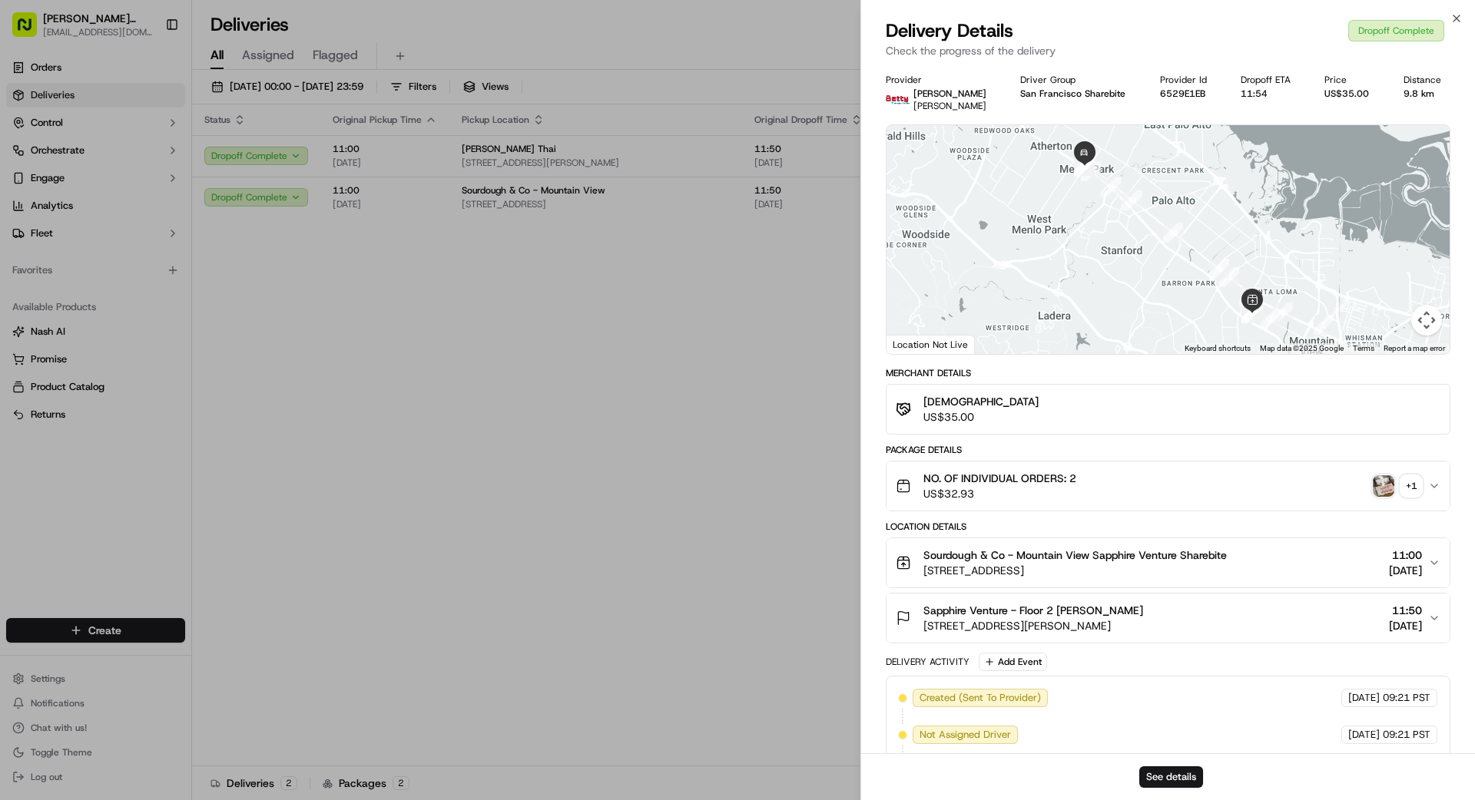
click at [921, 479] on div "NO. OF INDIVIDUAL ORDERS: 2 US$32.93 + 1" at bounding box center [1162, 486] width 532 height 31
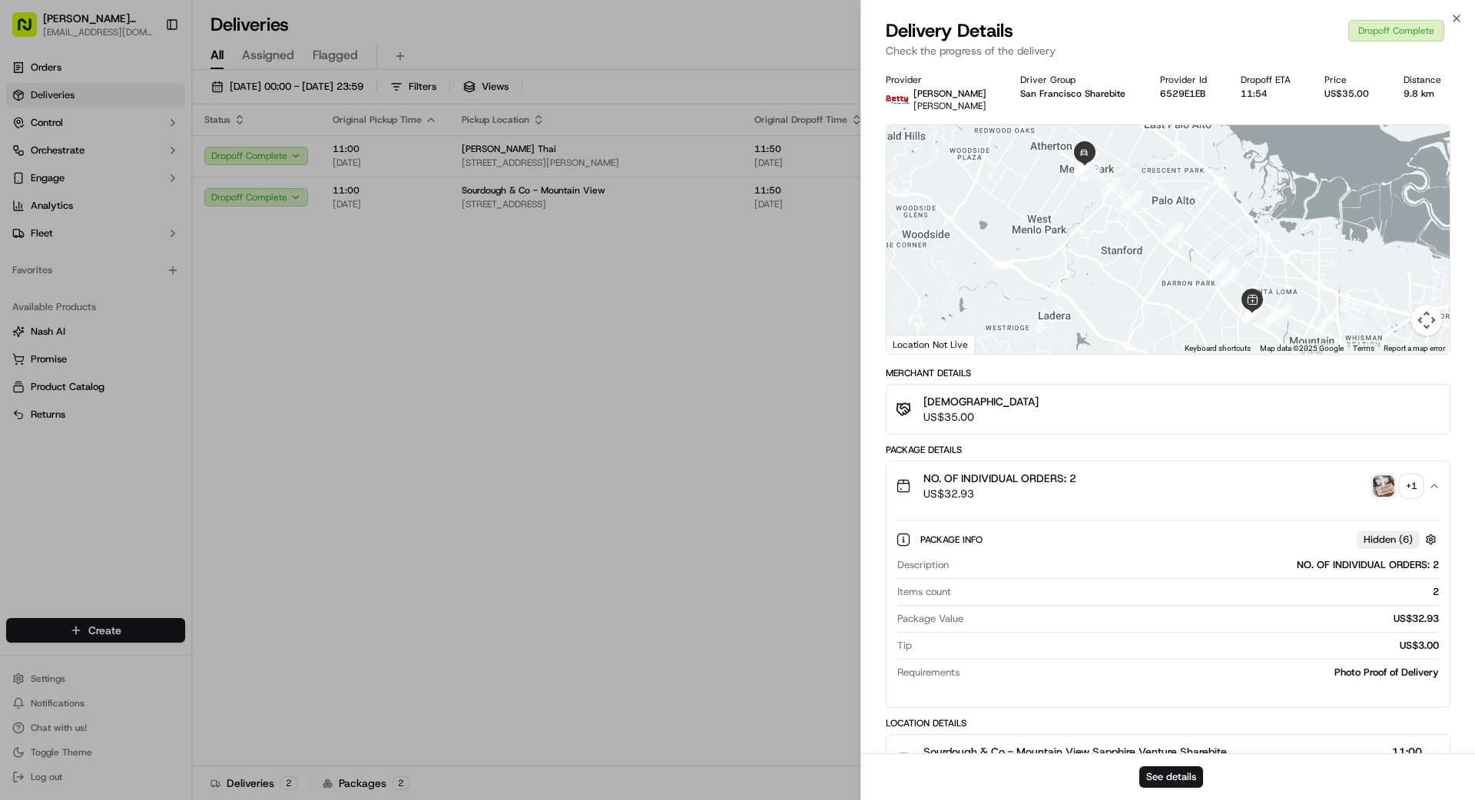
click at [921, 472] on div "NO. OF INDIVIDUAL ORDERS: 2 US$32.93 + 1" at bounding box center [1162, 486] width 532 height 31
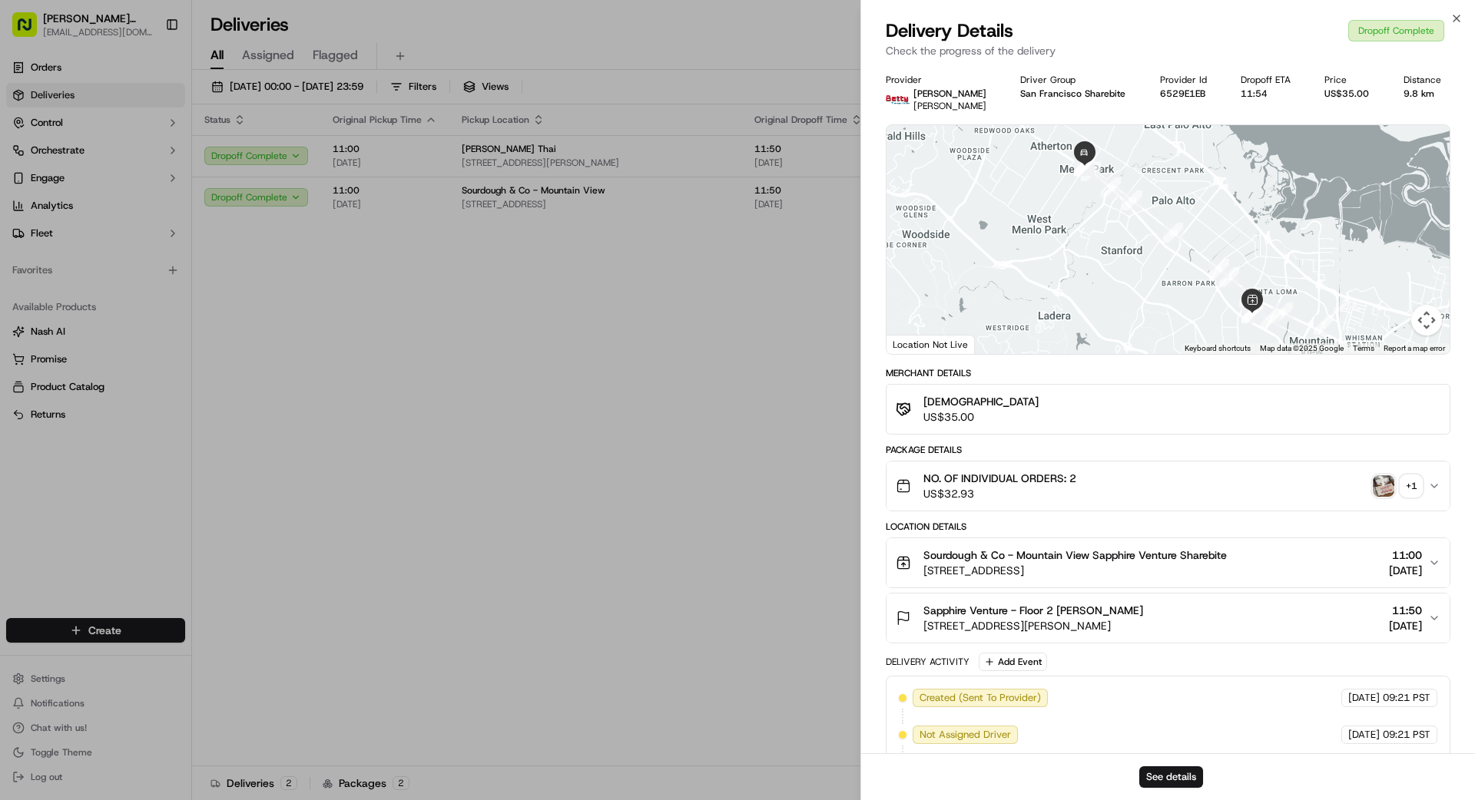
click at [921, 483] on img "button" at bounding box center [1383, 486] width 22 height 22
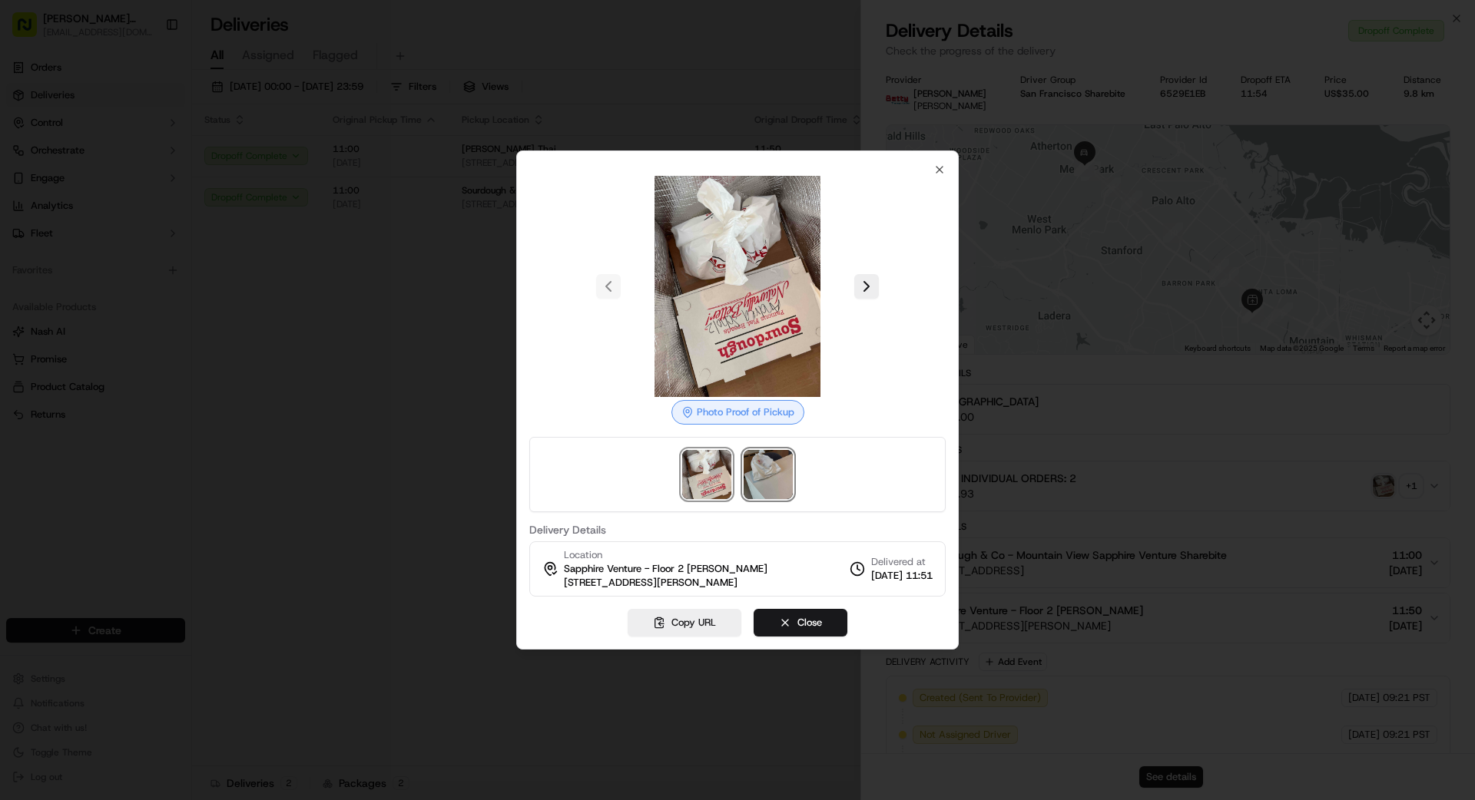
click at [758, 472] on img at bounding box center [767, 474] width 49 height 49
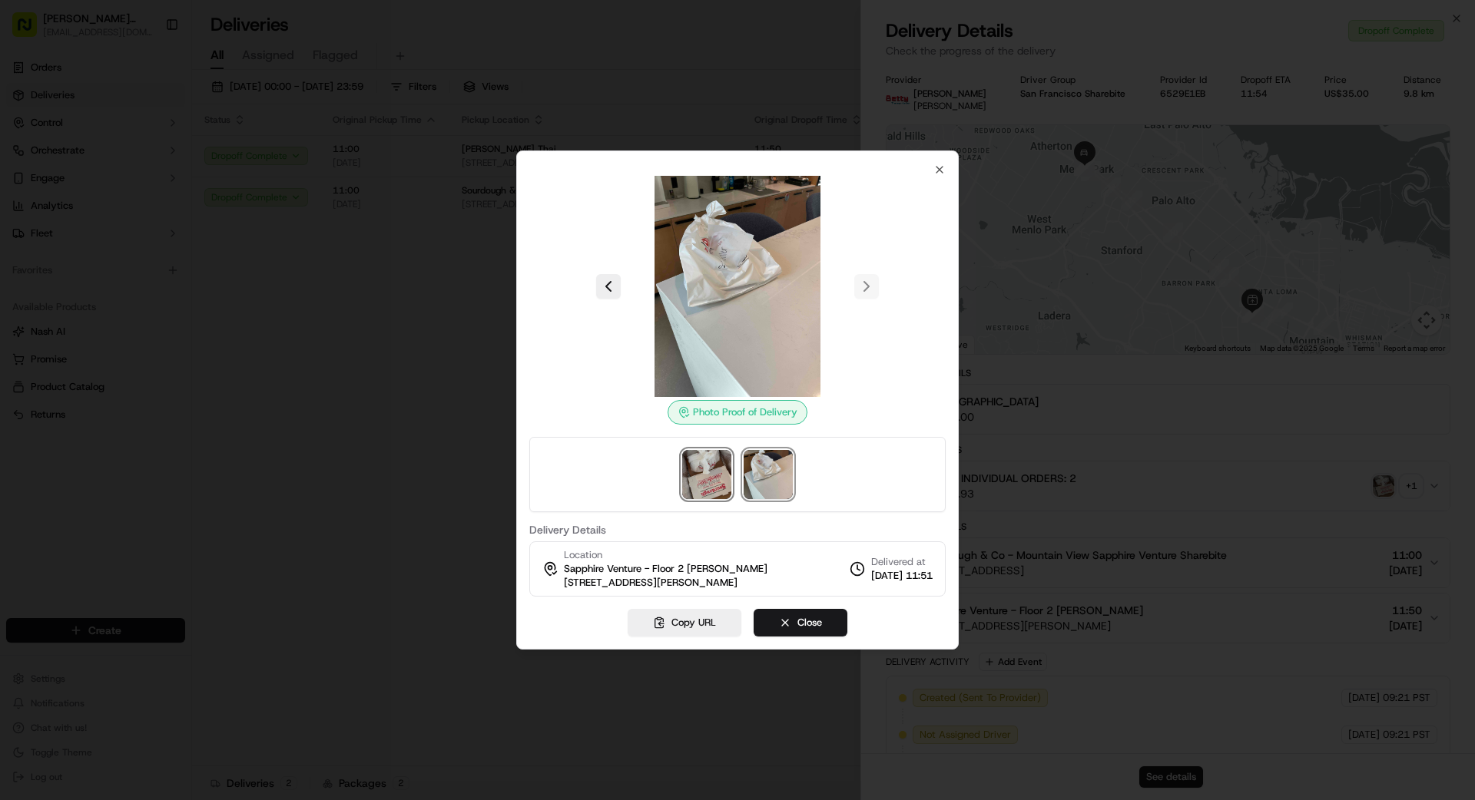
click at [720, 475] on img at bounding box center [706, 474] width 49 height 49
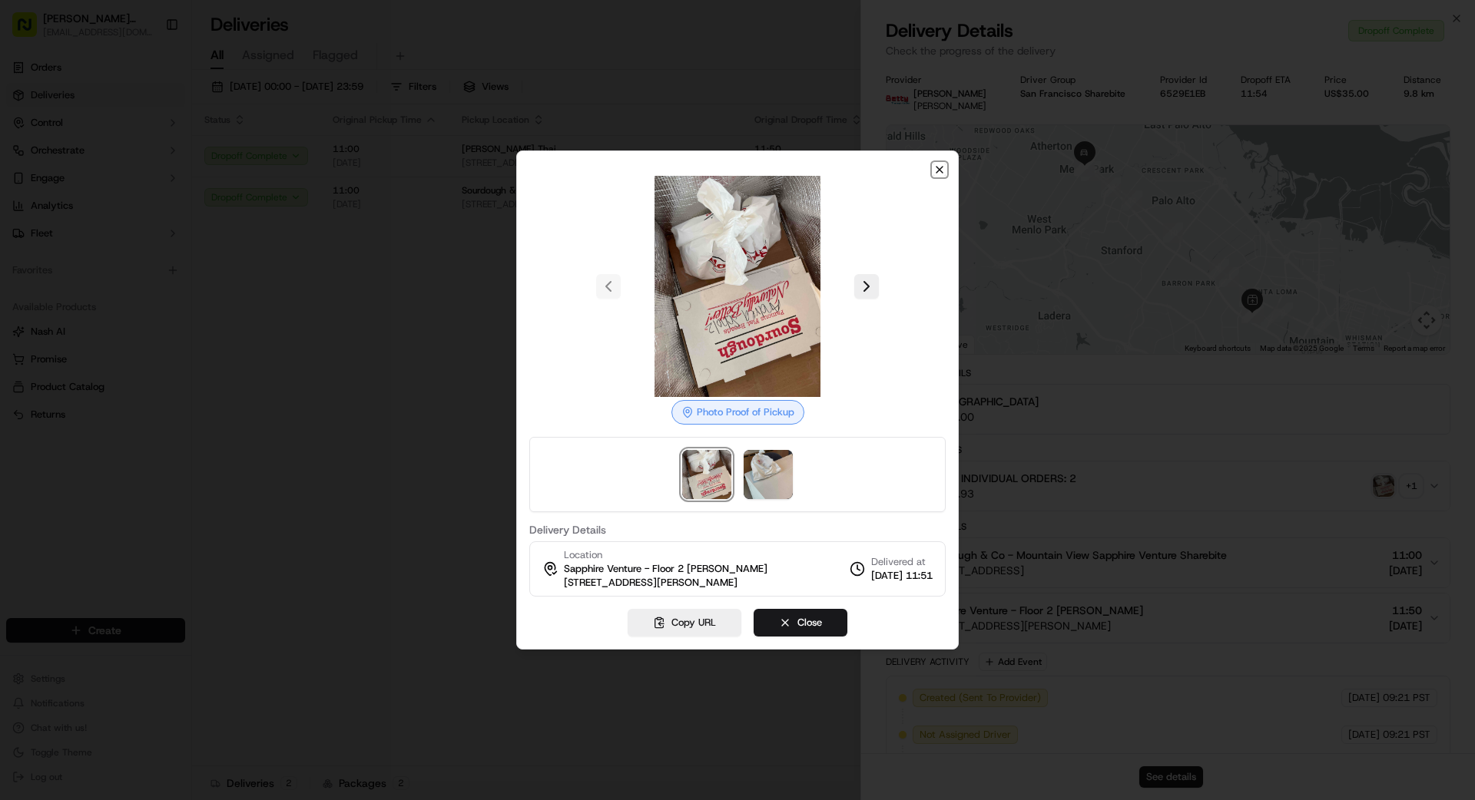
click at [921, 166] on icon "button" at bounding box center [939, 170] width 12 height 12
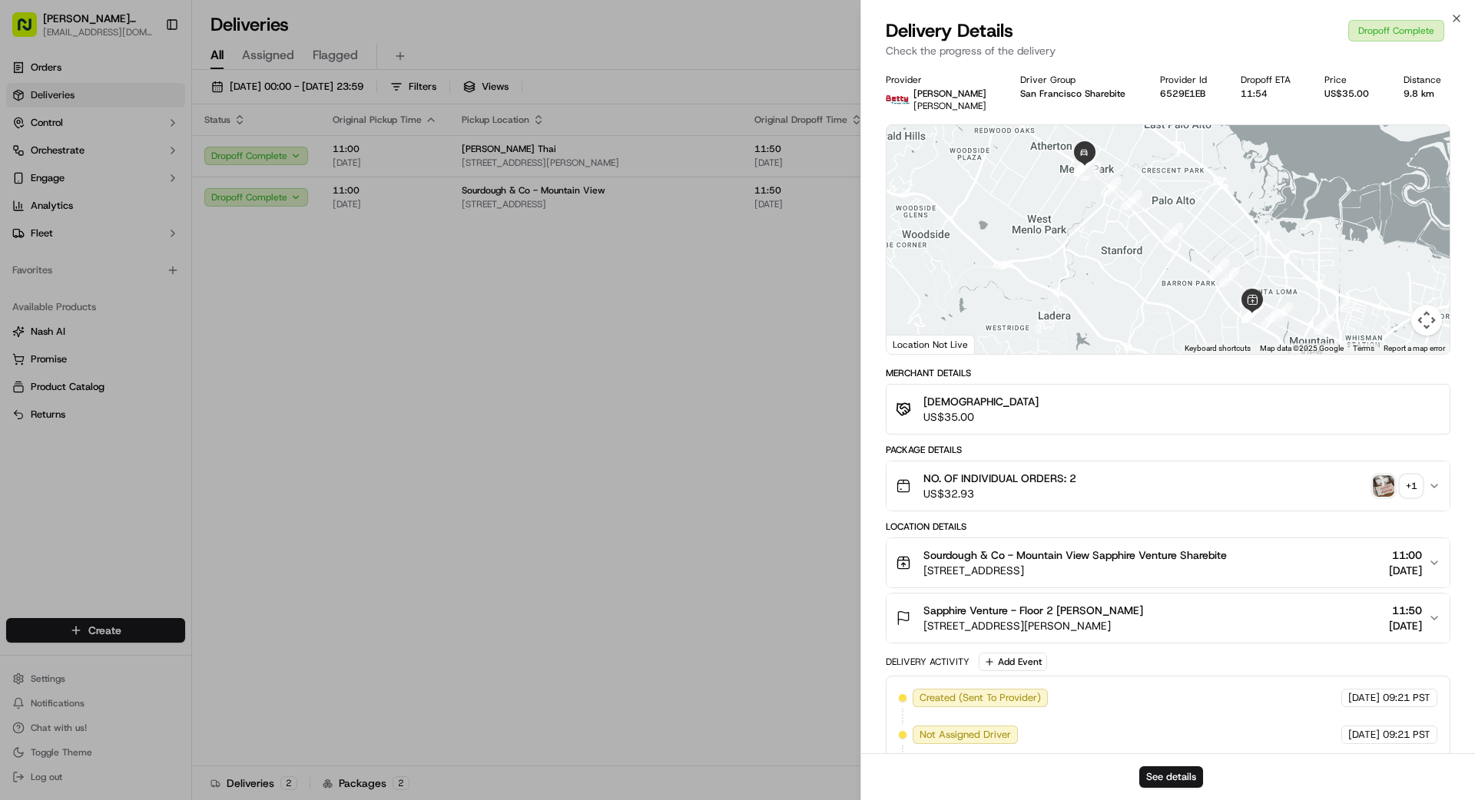
drag, startPoint x: 776, startPoint y: 413, endPoint x: 804, endPoint y: 402, distance: 30.0
